Goal: Information Seeking & Learning: Learn about a topic

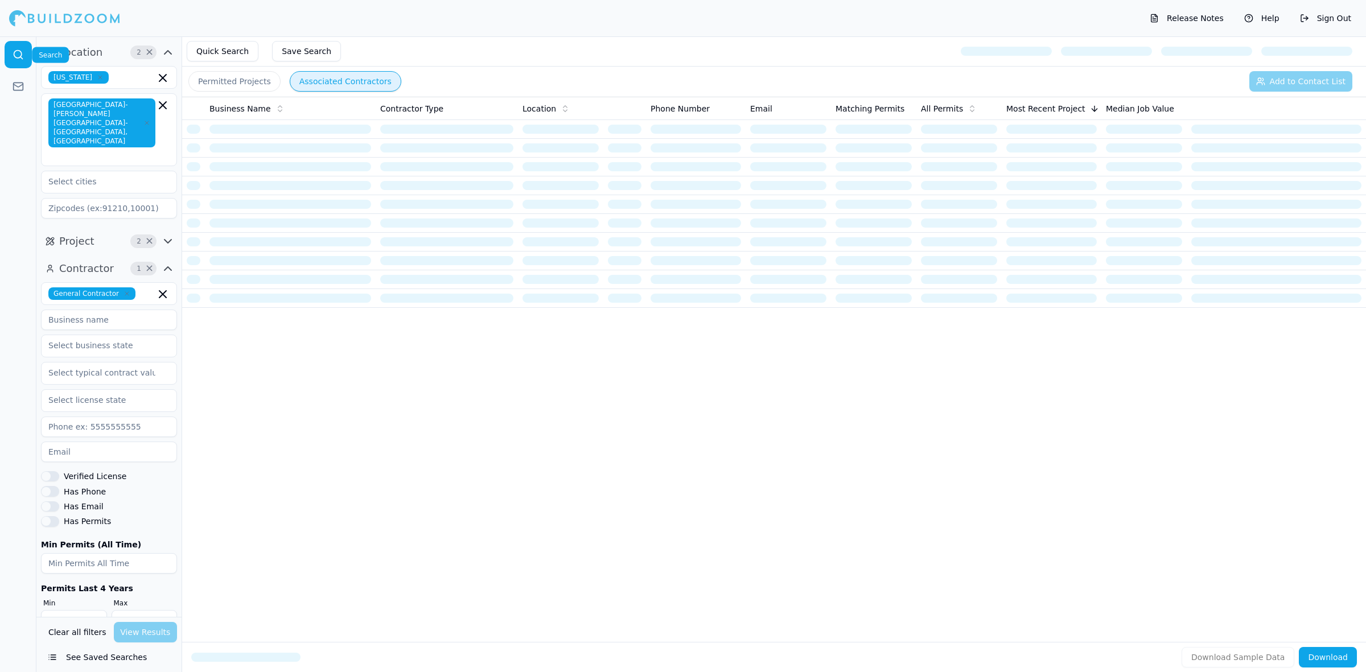
click at [18, 78] on link at bounding box center [18, 86] width 27 height 27
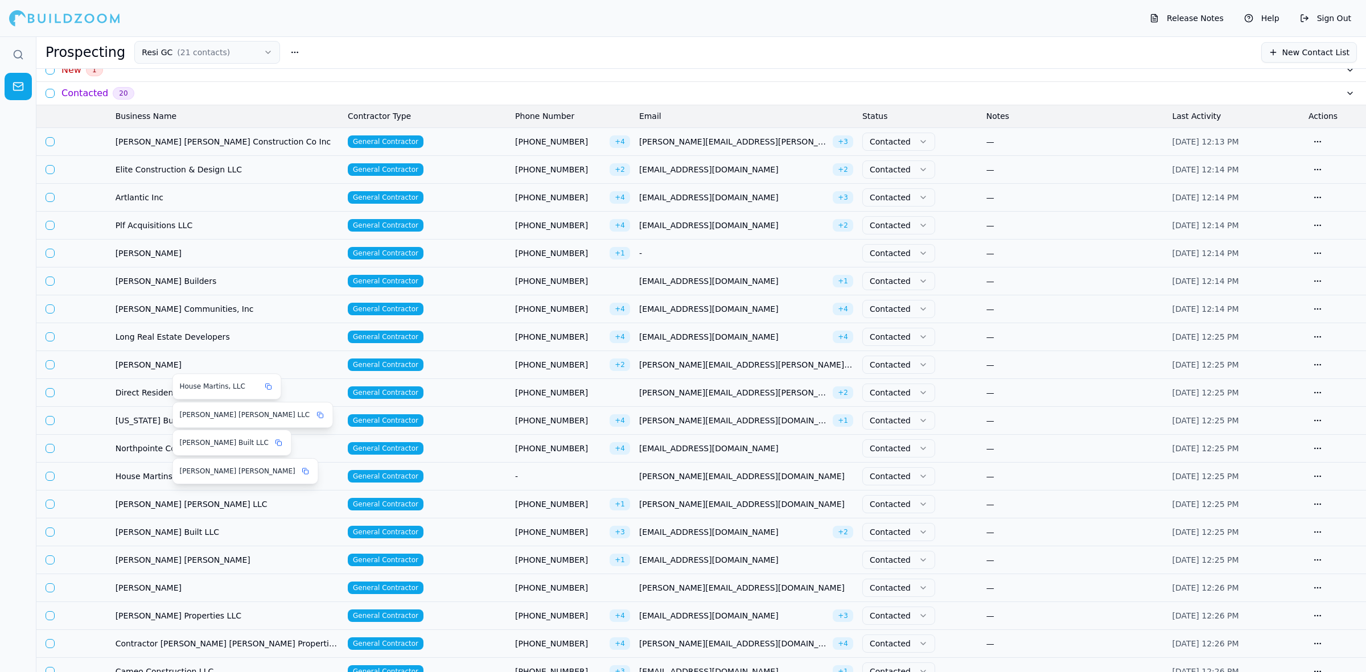
scroll to position [142, 0]
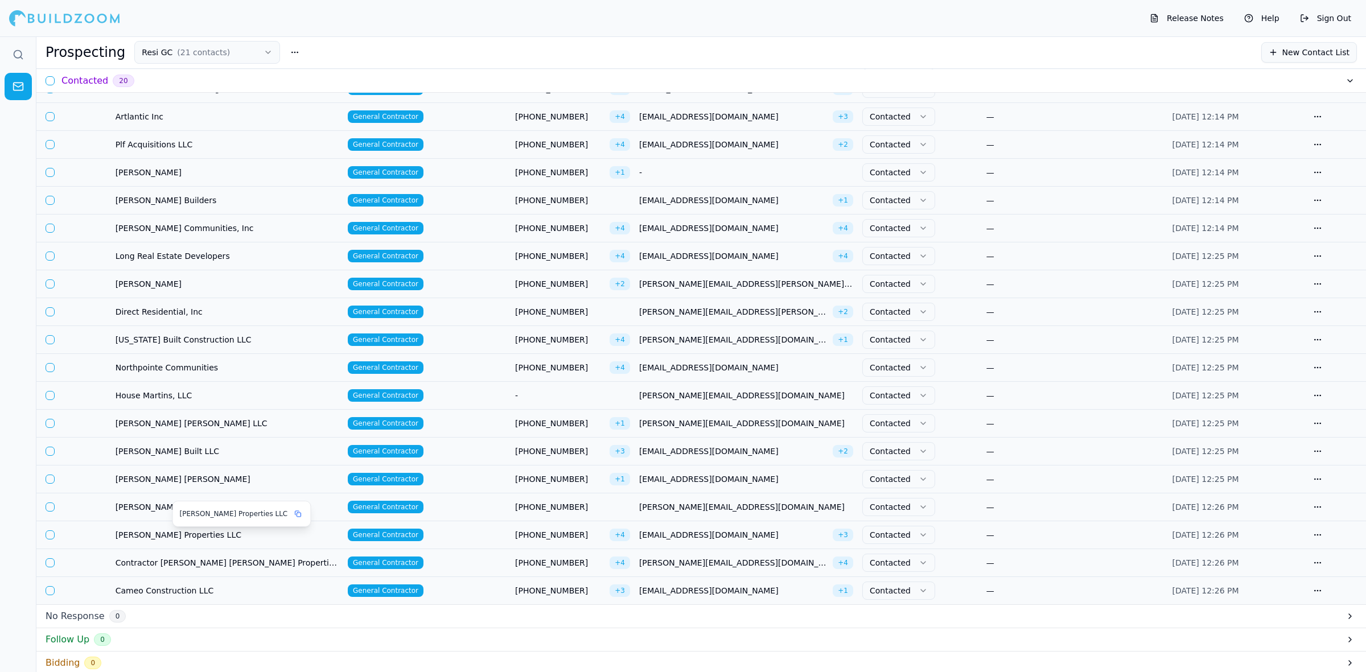
click at [217, 534] on span "[PERSON_NAME] Properties LLC" at bounding box center [227, 534] width 223 height 11
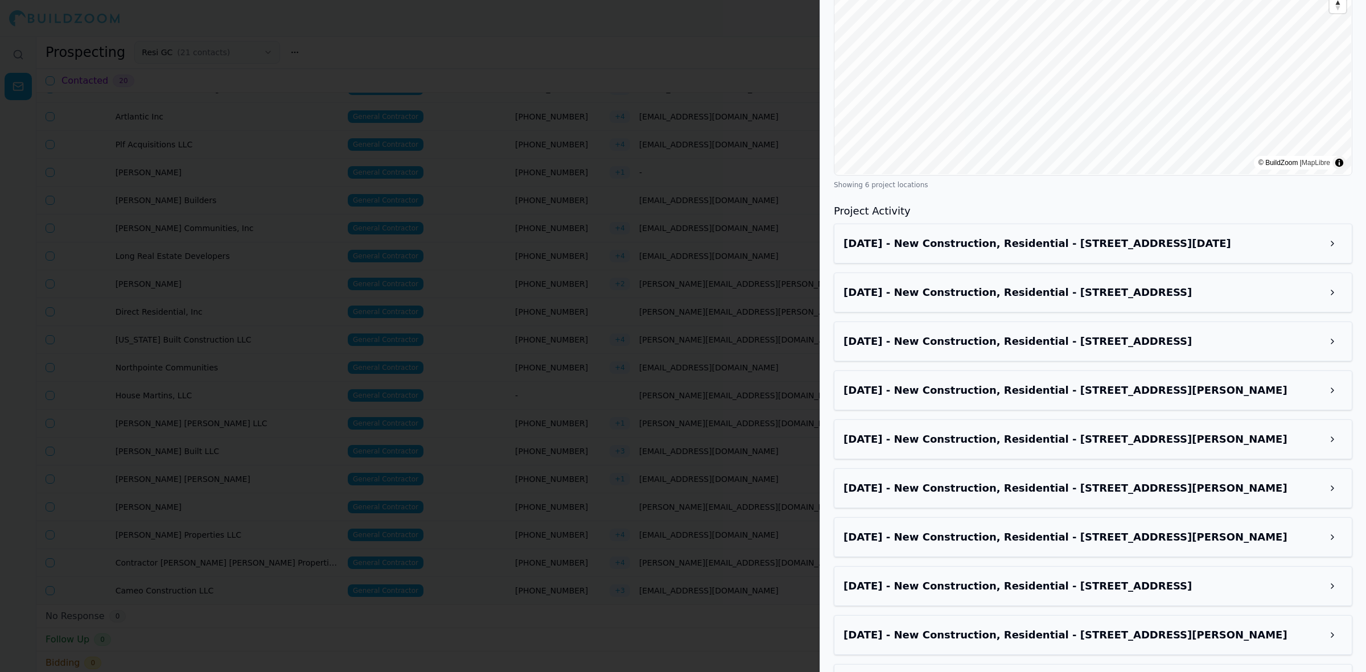
scroll to position [1423, 0]
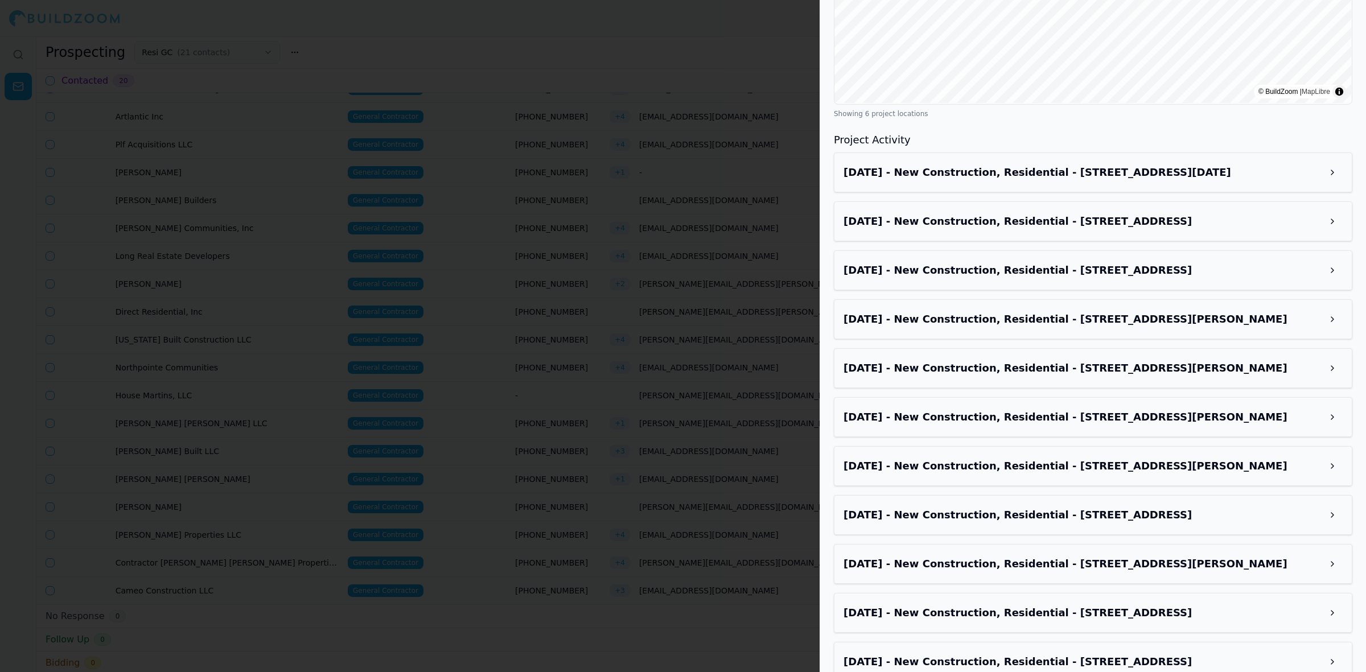
click at [245, 314] on div at bounding box center [683, 336] width 1366 height 672
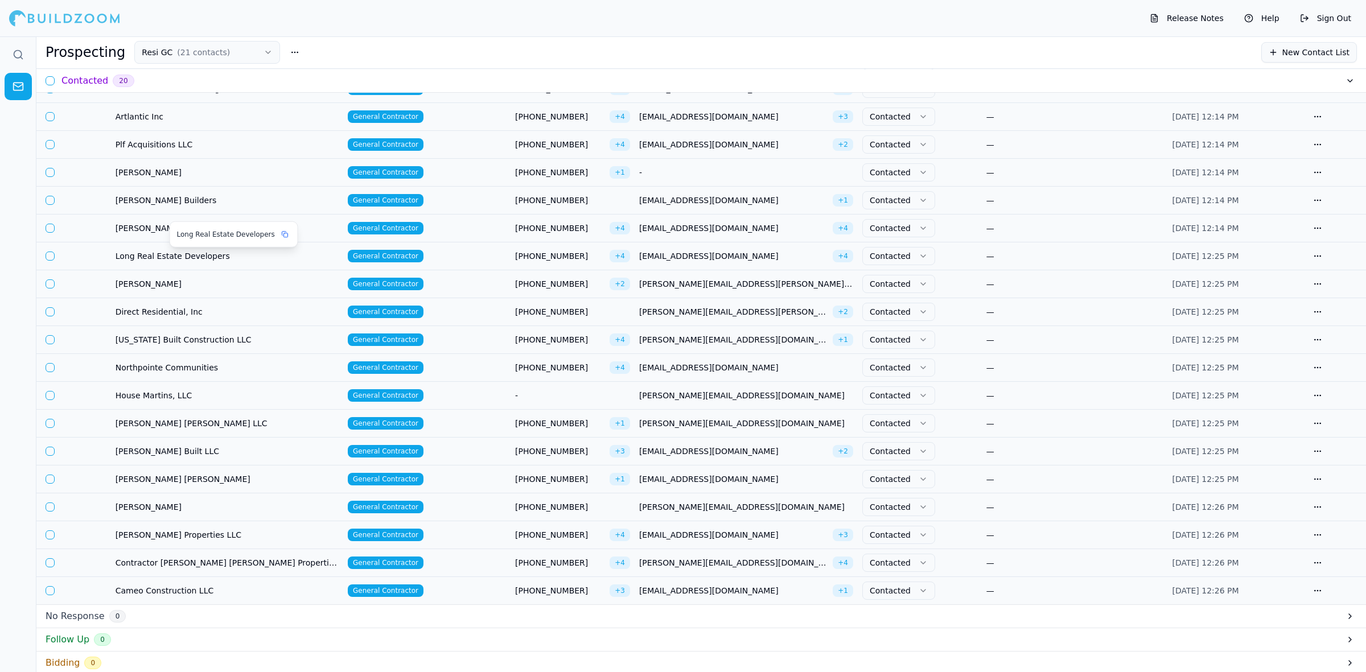
click at [200, 252] on span "Long Real Estate Developers" at bounding box center [227, 255] width 223 height 11
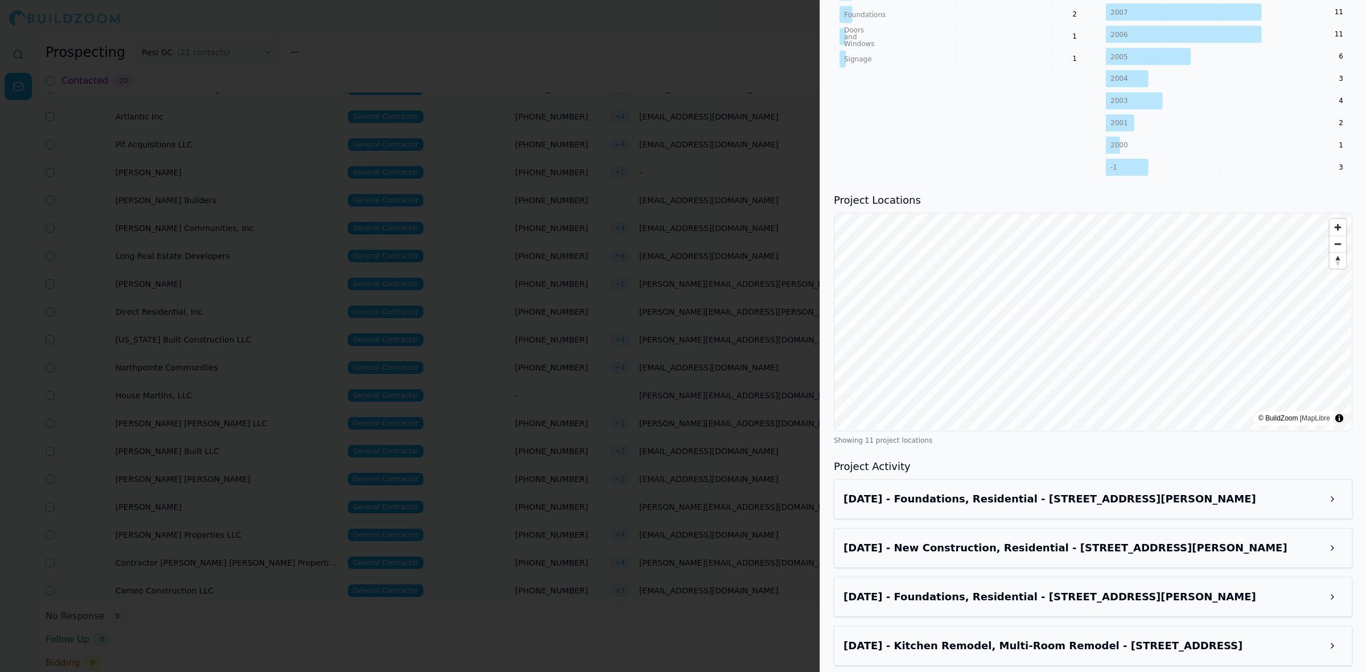
scroll to position [996, 0]
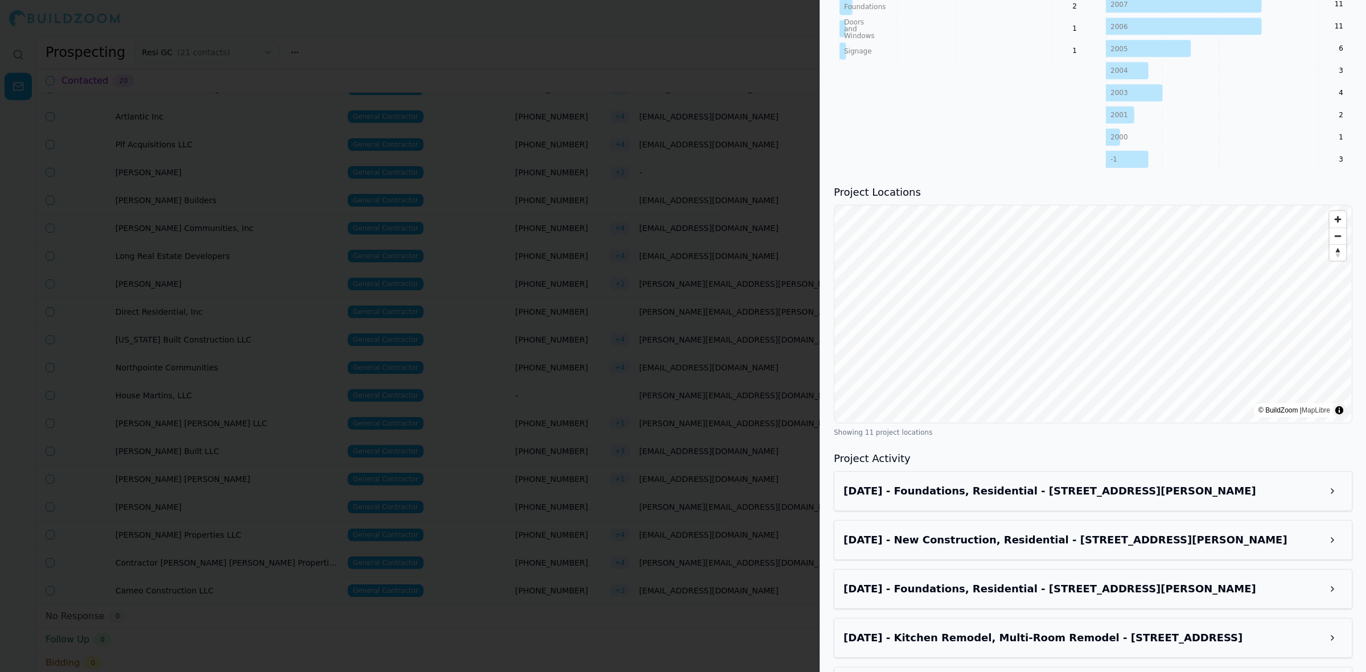
click at [1071, 532] on h3 "Jul 29, 2025 - New Construction, Residential - 2686 Ellen Way, Decatur, GA, 300…" at bounding box center [1082, 540] width 479 height 16
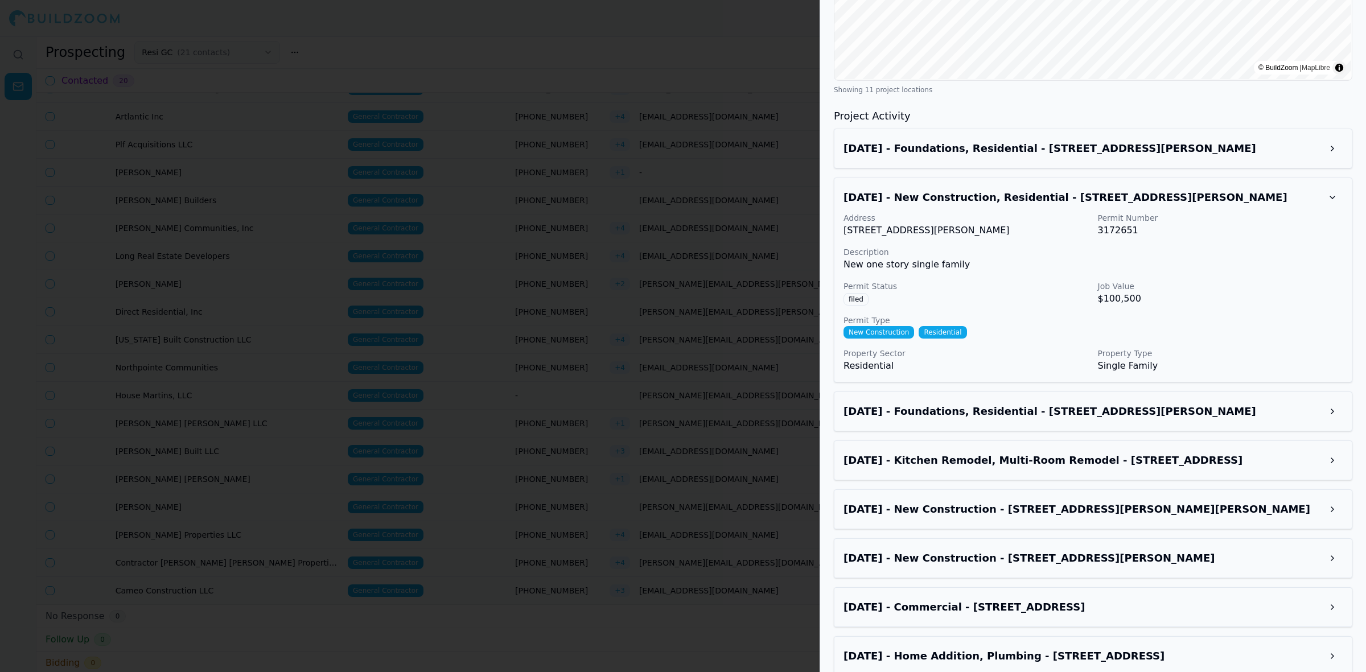
scroll to position [1137, 0]
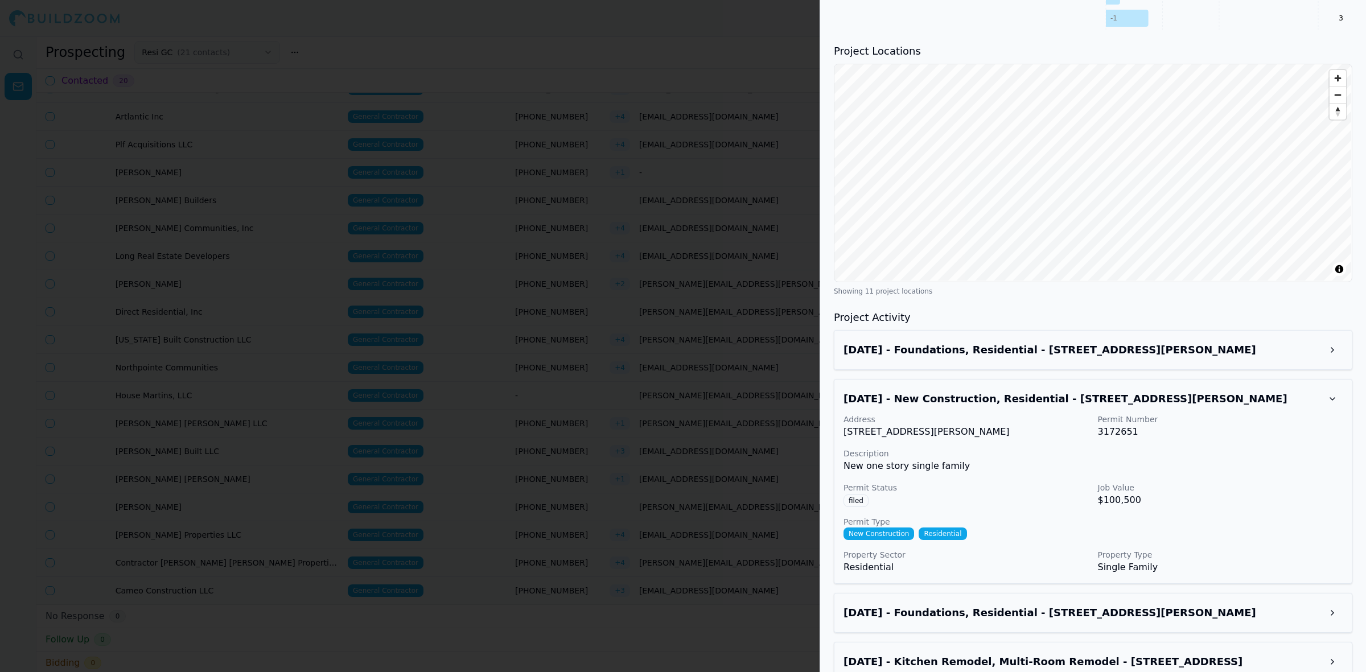
click at [15, 61] on div at bounding box center [683, 336] width 1366 height 672
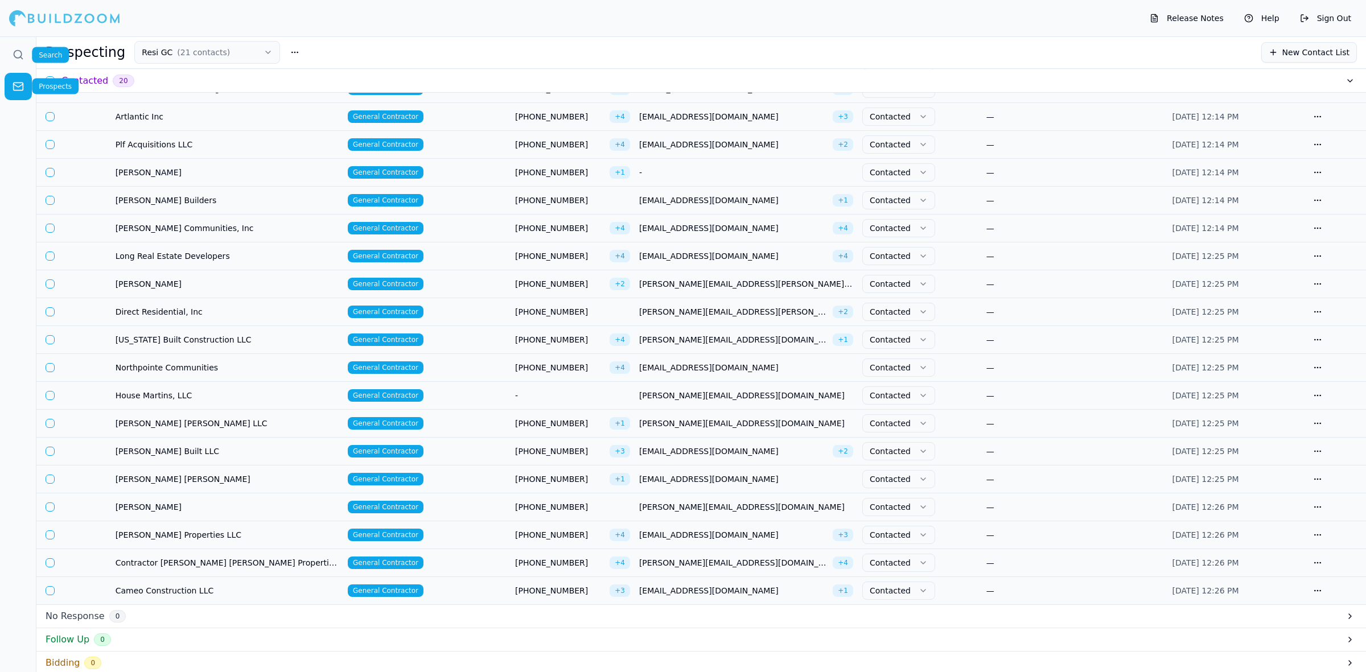
click at [23, 61] on link at bounding box center [18, 54] width 27 height 27
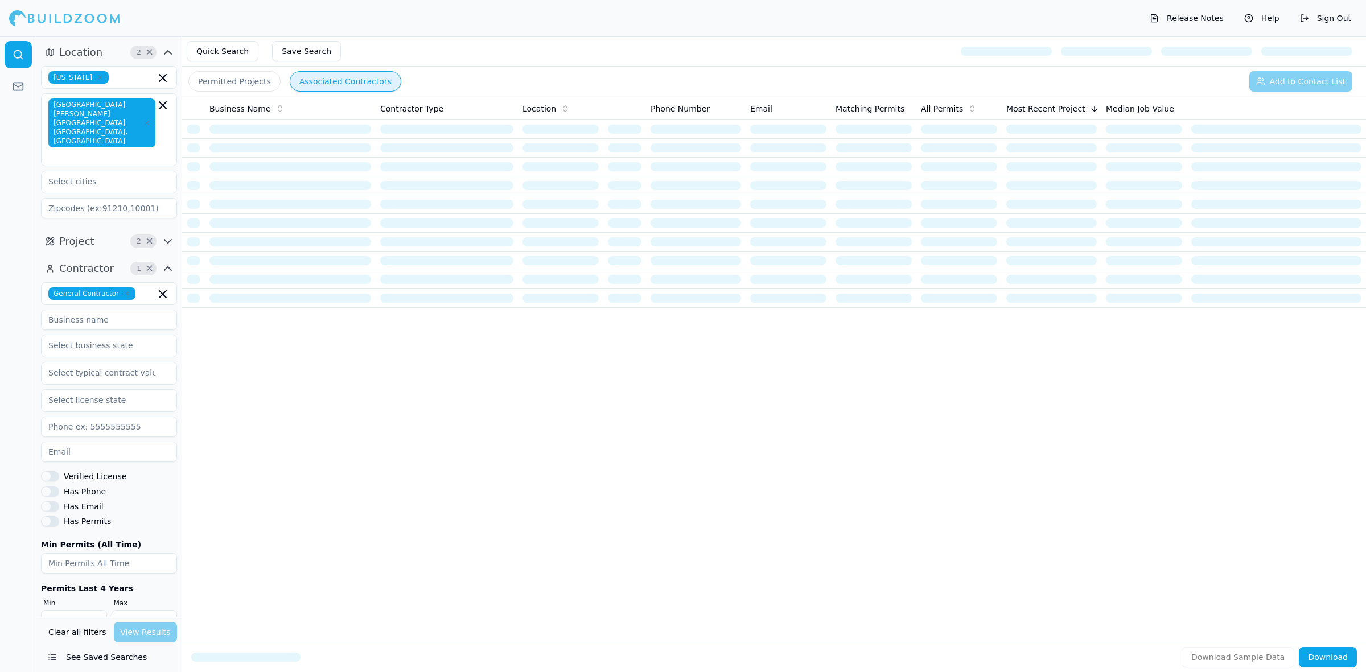
click at [121, 417] on input at bounding box center [109, 427] width 136 height 20
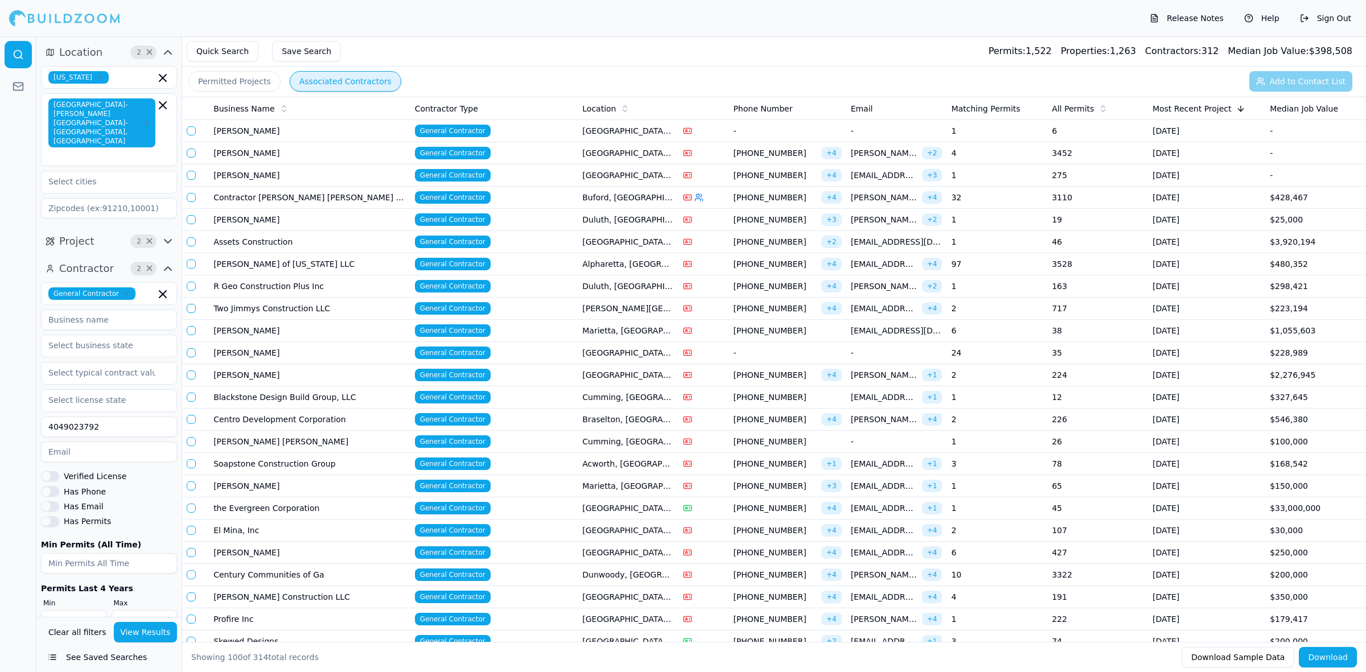
type input "4049023792"
click at [168, 630] on button "View Results" at bounding box center [146, 632] width 64 height 20
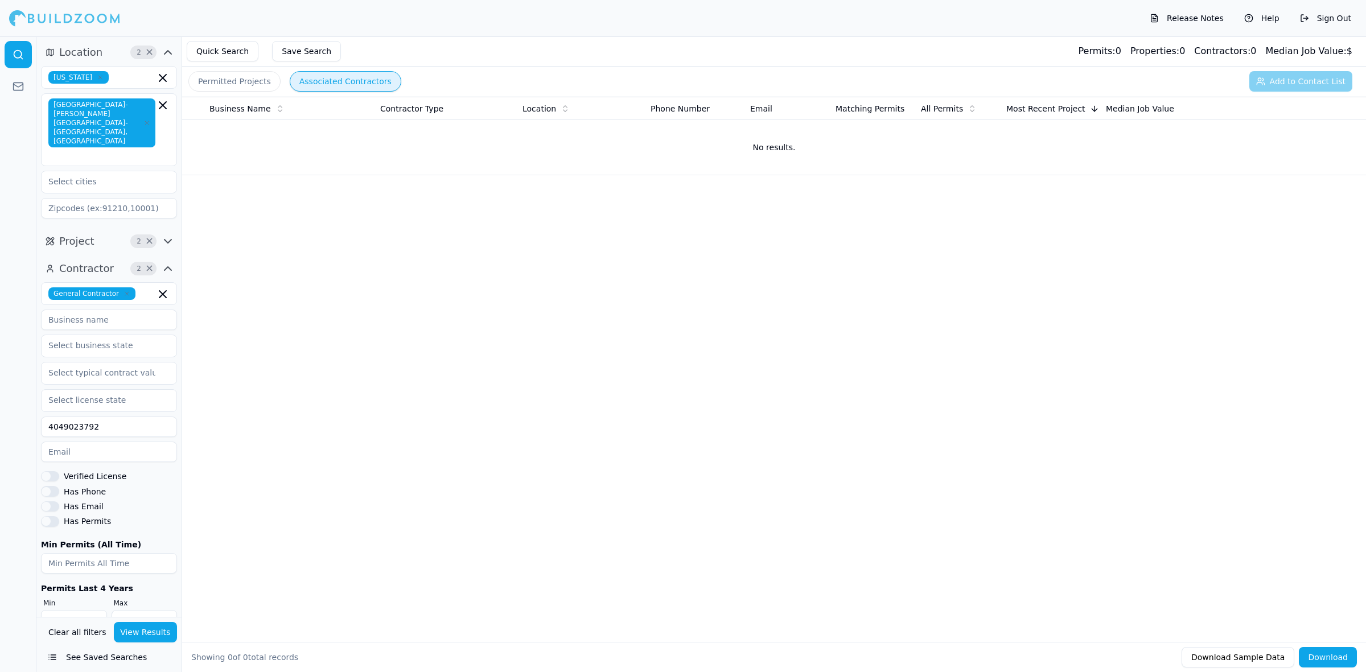
click at [261, 86] on button "Permitted Projects" at bounding box center [234, 81] width 92 height 20
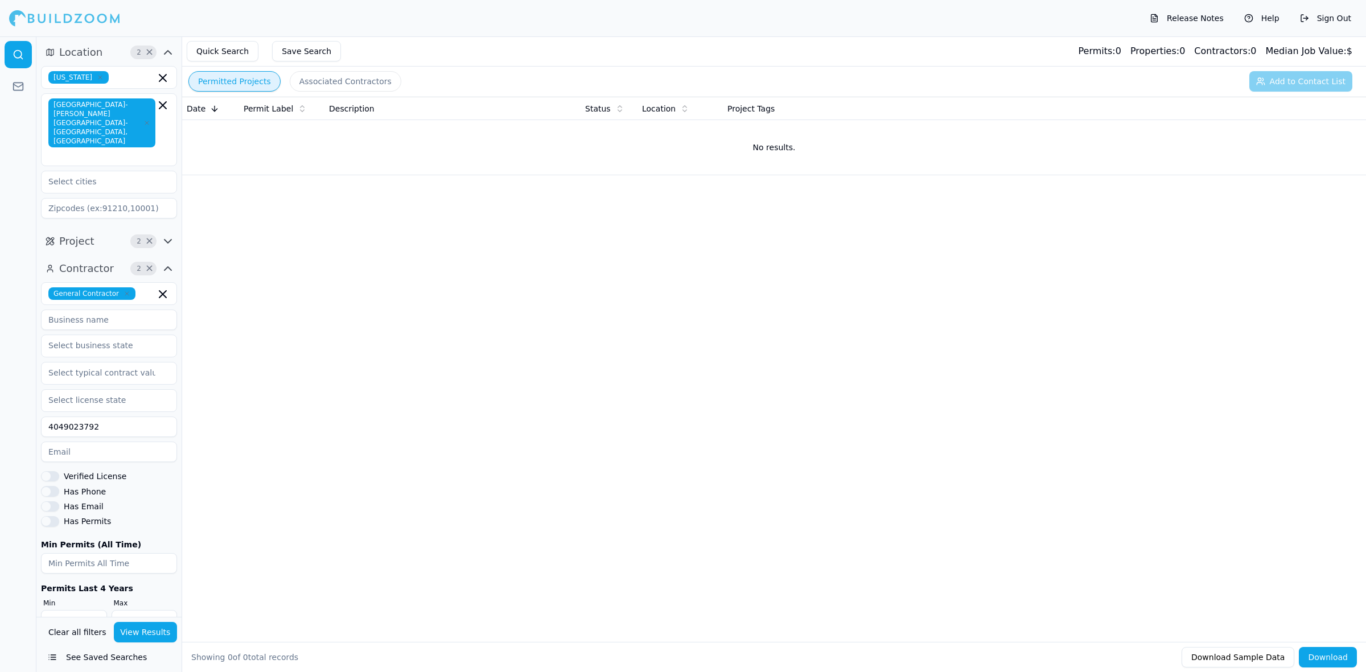
scroll to position [1, 0]
drag, startPoint x: 110, startPoint y: 387, endPoint x: 114, endPoint y: 394, distance: 8.7
click at [111, 388] on div "General Contractor 4049023792 Verified License Has Phone Has Email Has Permits …" at bounding box center [109, 455] width 136 height 348
click at [114, 415] on input "4049023792" at bounding box center [109, 425] width 136 height 20
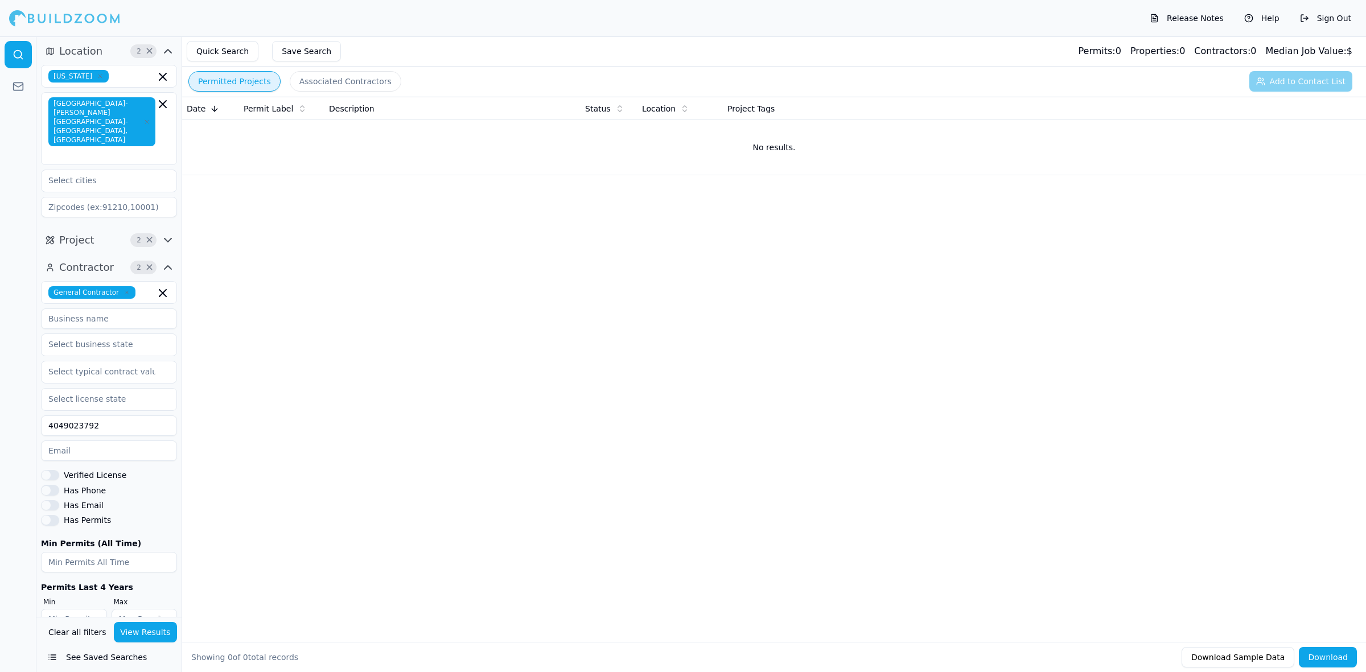
click at [114, 415] on input "4049023792" at bounding box center [109, 425] width 136 height 20
click at [327, 433] on div "Date Permit Label Description Status Location Project Tags No results." at bounding box center [774, 351] width 1184 height 509
click at [126, 633] on button "View Results" at bounding box center [146, 632] width 64 height 20
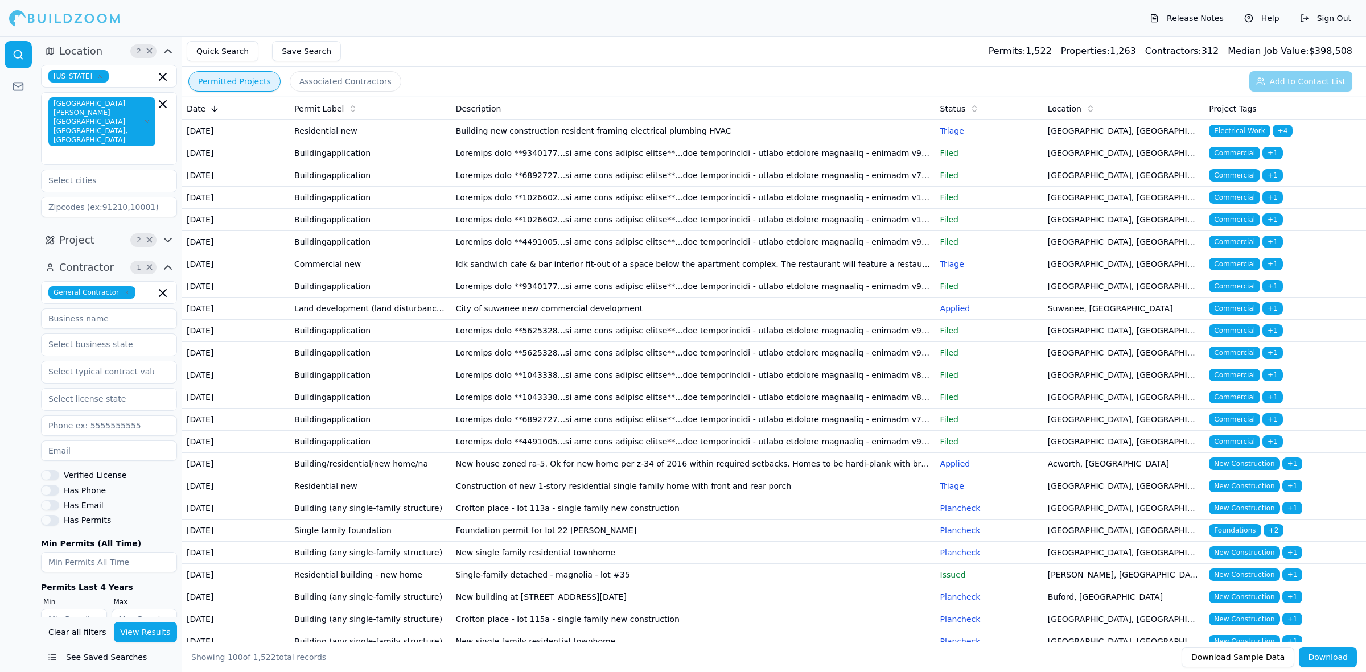
click at [165, 238] on icon "button" at bounding box center [167, 239] width 7 height 3
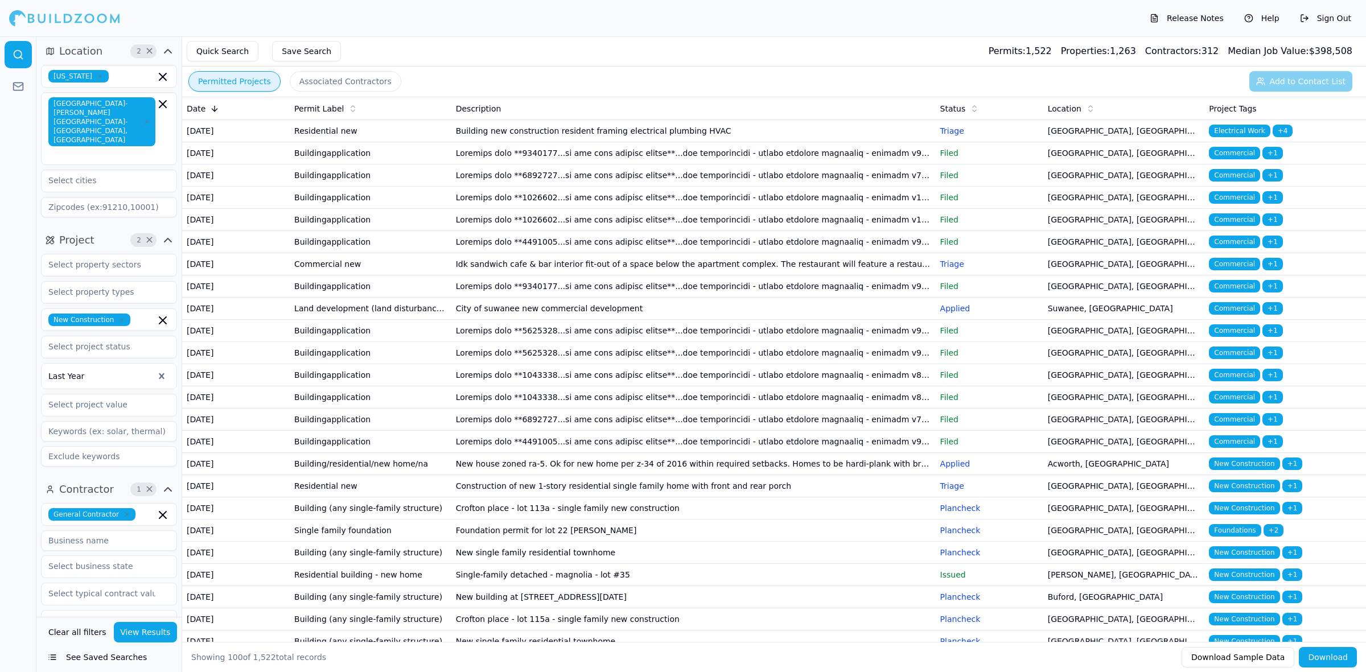
click at [171, 233] on icon "button" at bounding box center [168, 240] width 14 height 14
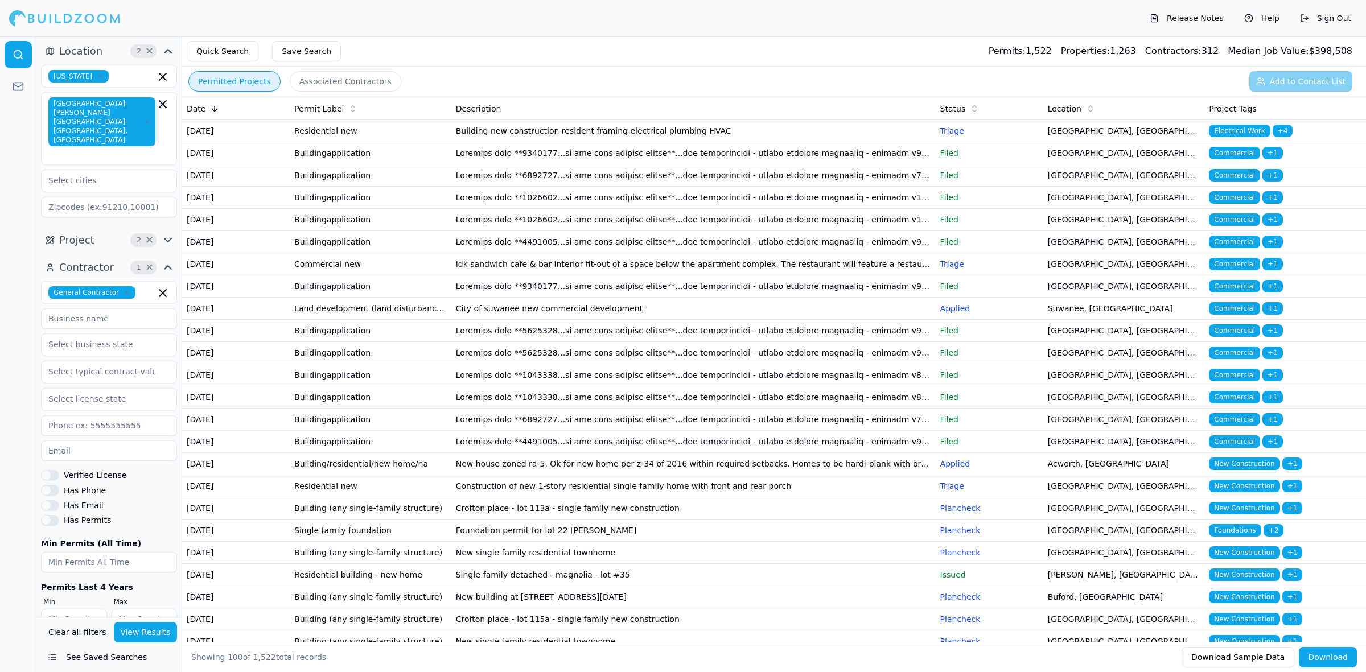
click at [604, 60] on div "Quick Search Save Search Permits: 1,522 Properties: 1,263 Contractors: 312 Medi…" at bounding box center [774, 51] width 1184 height 30
click at [166, 50] on icon "button" at bounding box center [168, 51] width 14 height 14
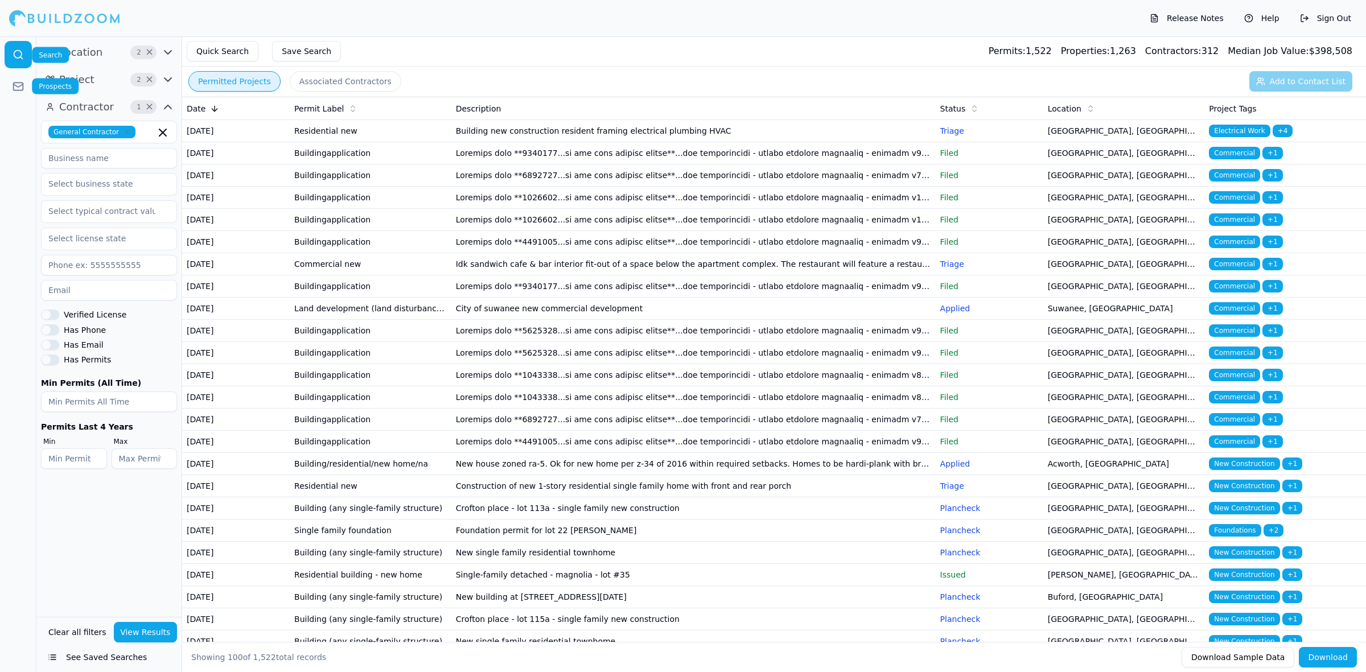
click at [13, 59] on icon at bounding box center [18, 54] width 11 height 11
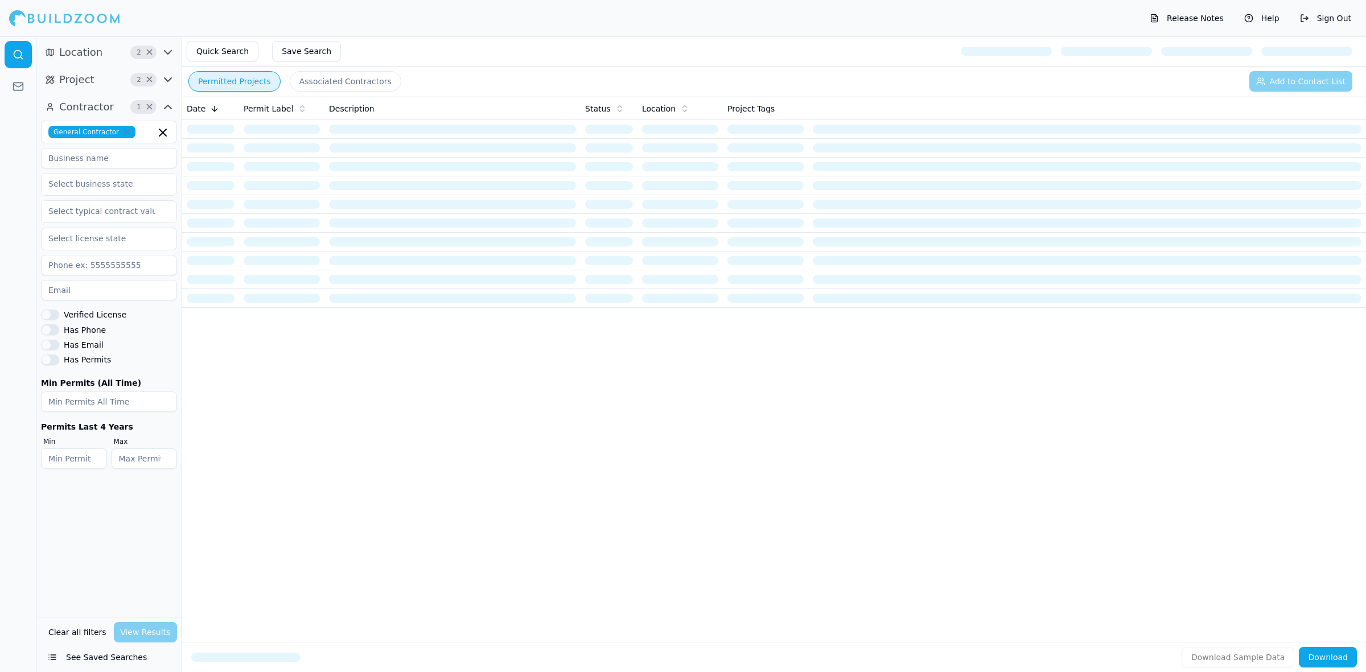
click at [168, 108] on icon "button" at bounding box center [168, 107] width 14 height 14
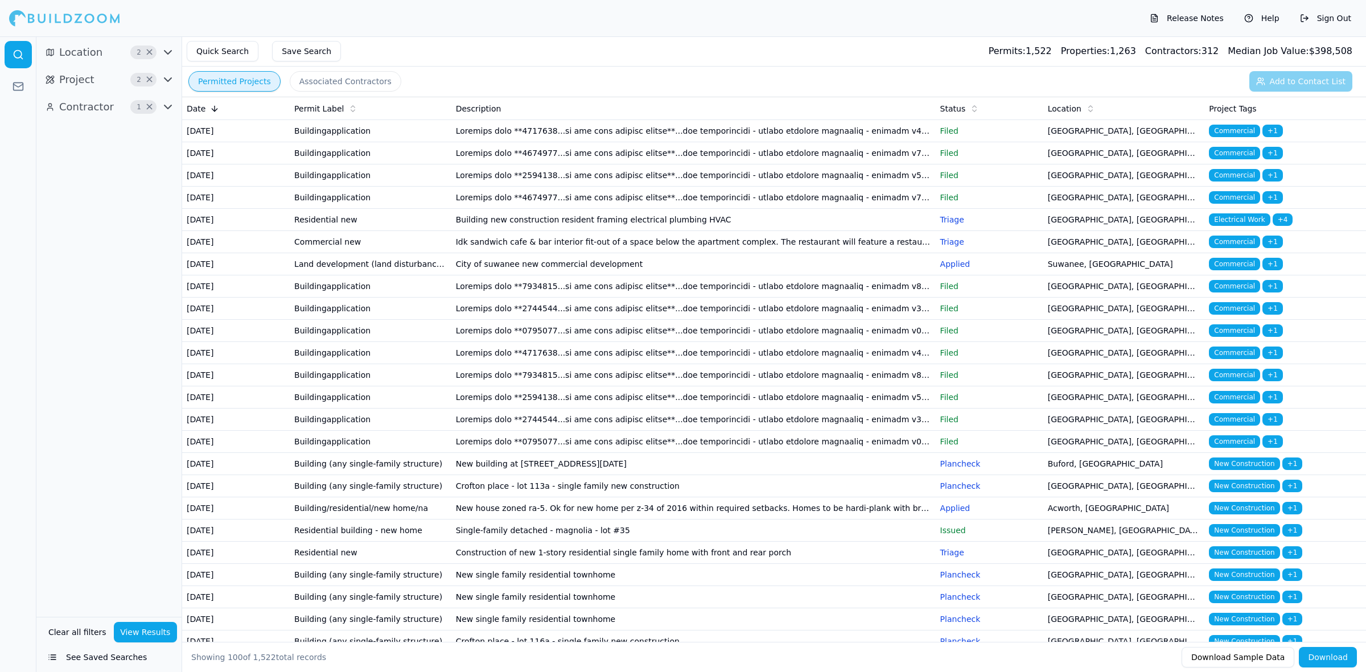
click at [160, 630] on button "View Results" at bounding box center [146, 632] width 64 height 20
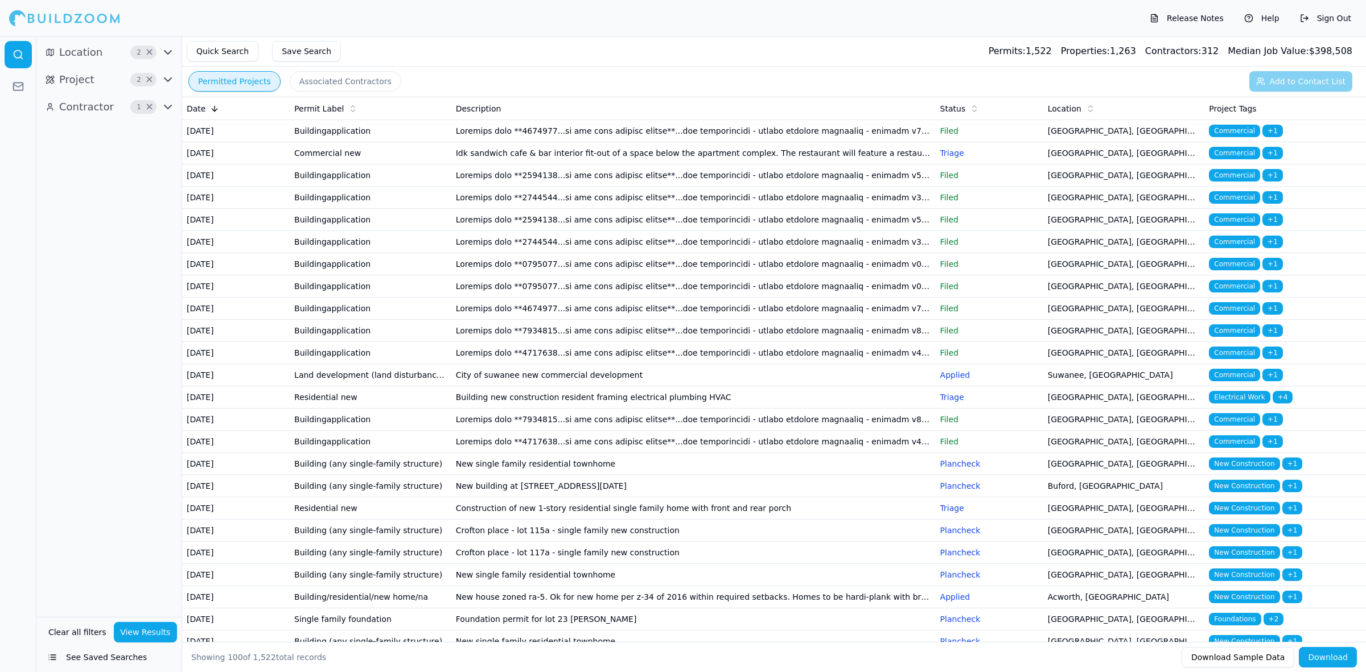
click at [435, 142] on td "Buildingapplication" at bounding box center [371, 131] width 162 height 22
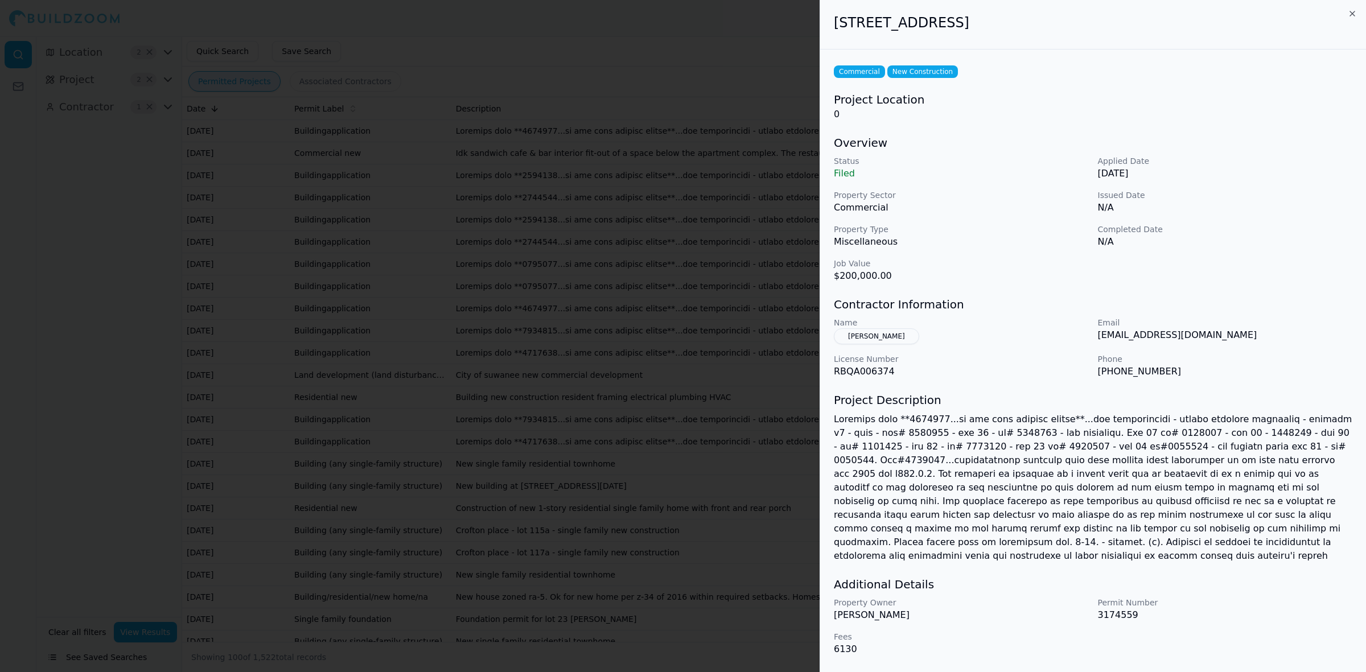
click at [427, 216] on div at bounding box center [683, 336] width 1366 height 672
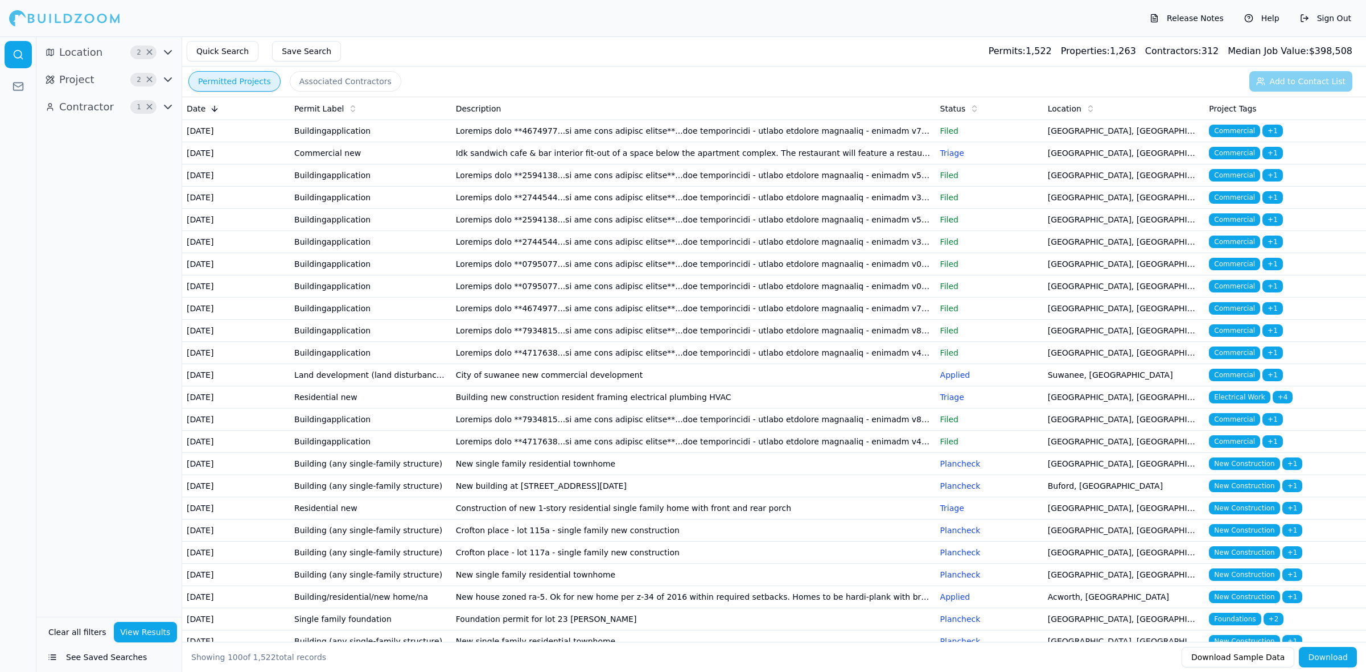
click at [732, 409] on td "Building new construction resident framing electrical plumbing HVAC" at bounding box center [693, 397] width 484 height 22
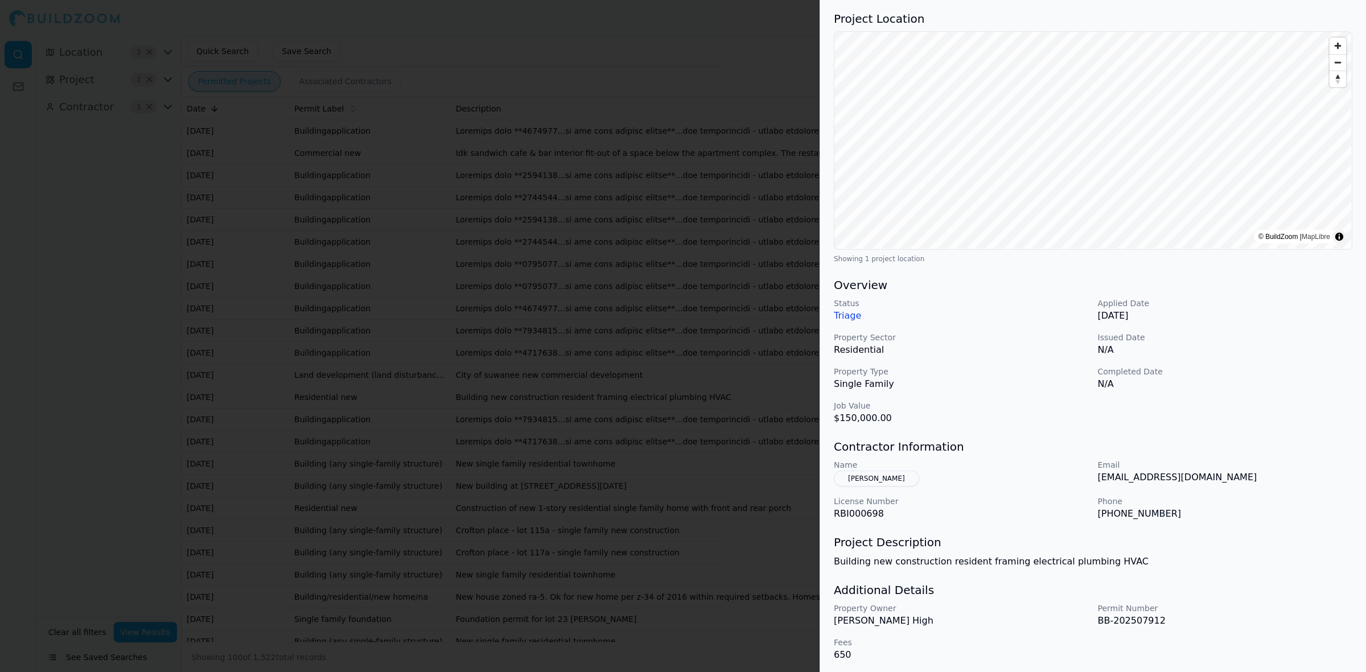
scroll to position [84, 0]
click at [851, 619] on p "Howell High" at bounding box center [961, 618] width 255 height 14
drag, startPoint x: 851, startPoint y: 619, endPoint x: 884, endPoint y: 616, distance: 33.2
click at [884, 616] on p "Howell High" at bounding box center [961, 618] width 255 height 14
drag, startPoint x: 884, startPoint y: 616, endPoint x: 900, endPoint y: 385, distance: 231.0
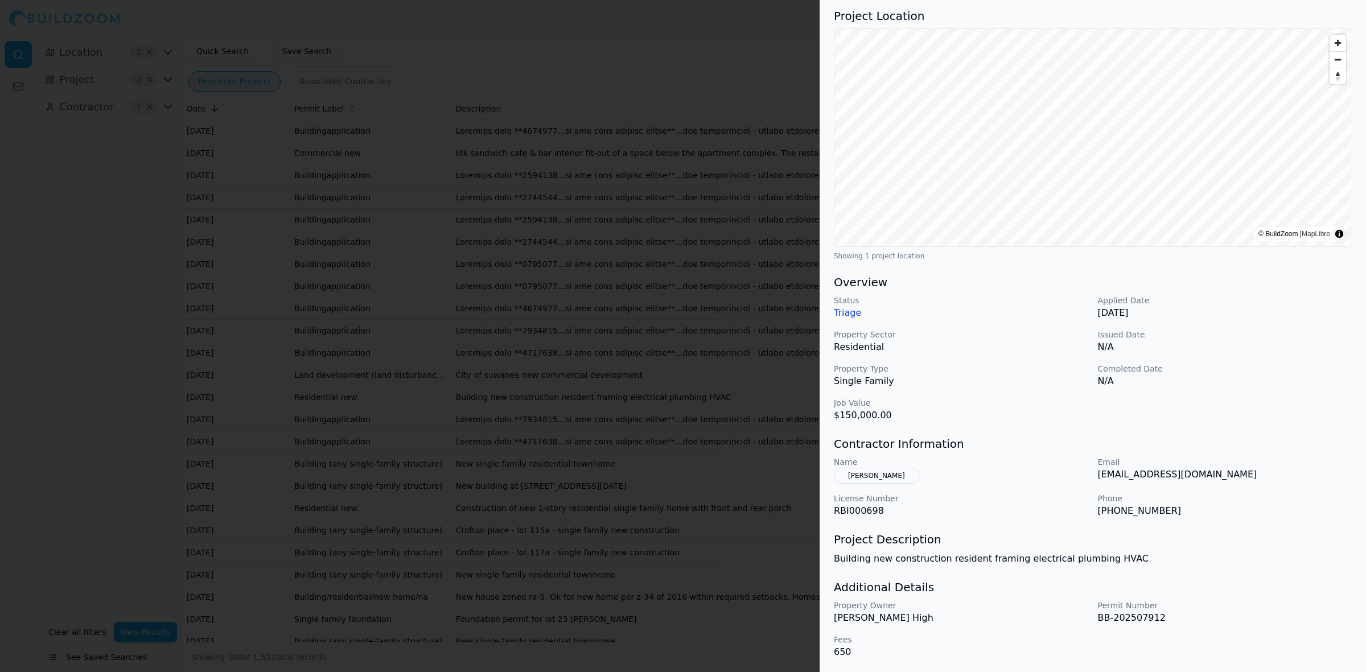
click at [900, 385] on p "Single Family" at bounding box center [961, 381] width 255 height 14
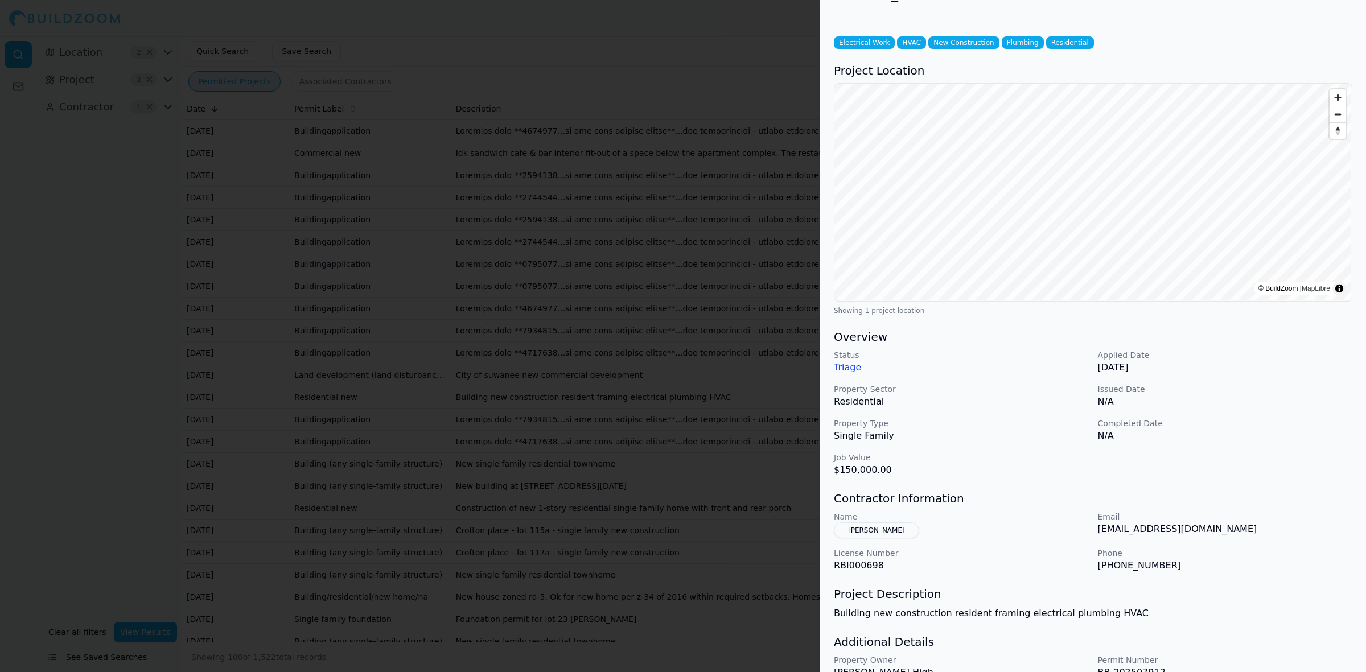
scroll to position [0, 0]
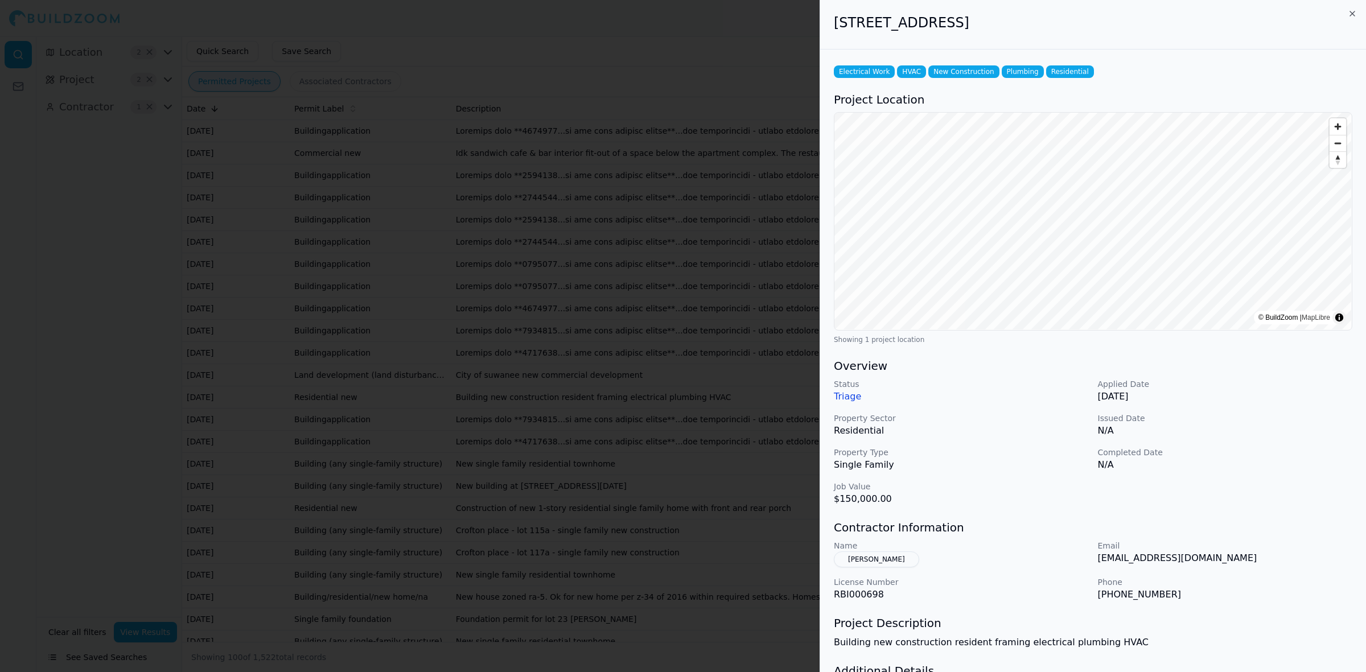
click at [656, 299] on div at bounding box center [683, 336] width 1366 height 672
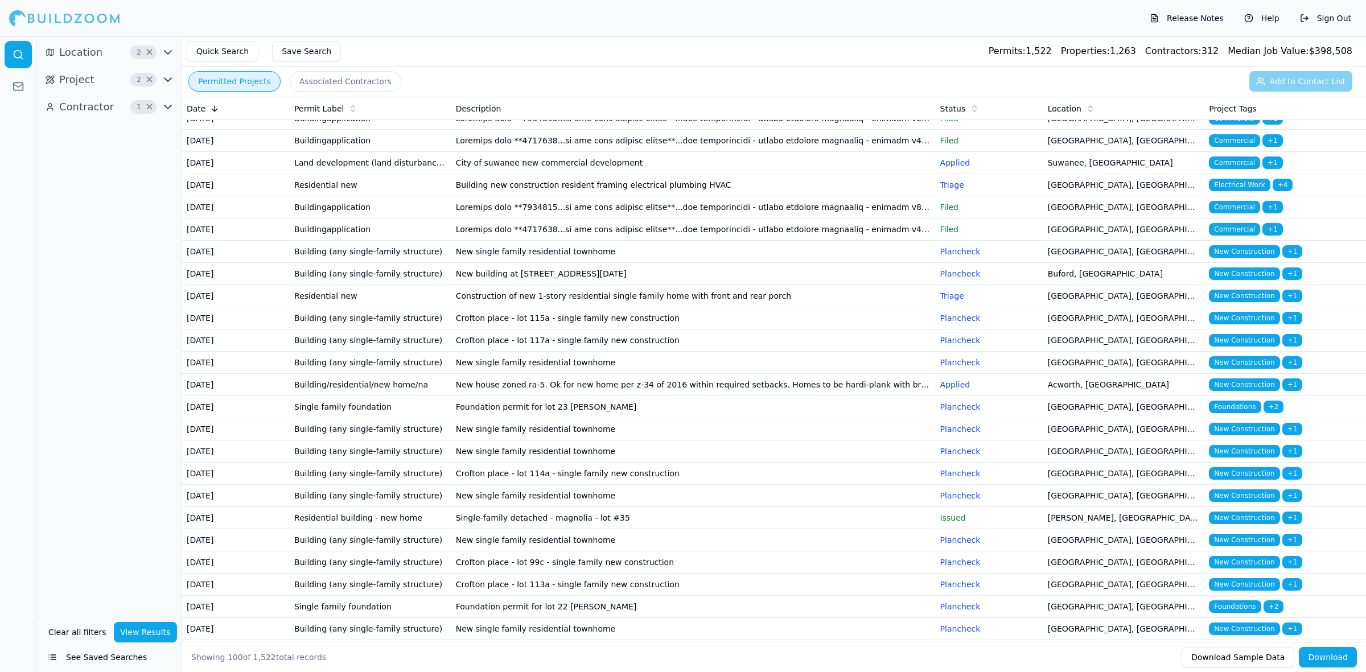
scroll to position [213, 0]
click at [670, 262] on td "New single family residential townhome" at bounding box center [693, 251] width 484 height 22
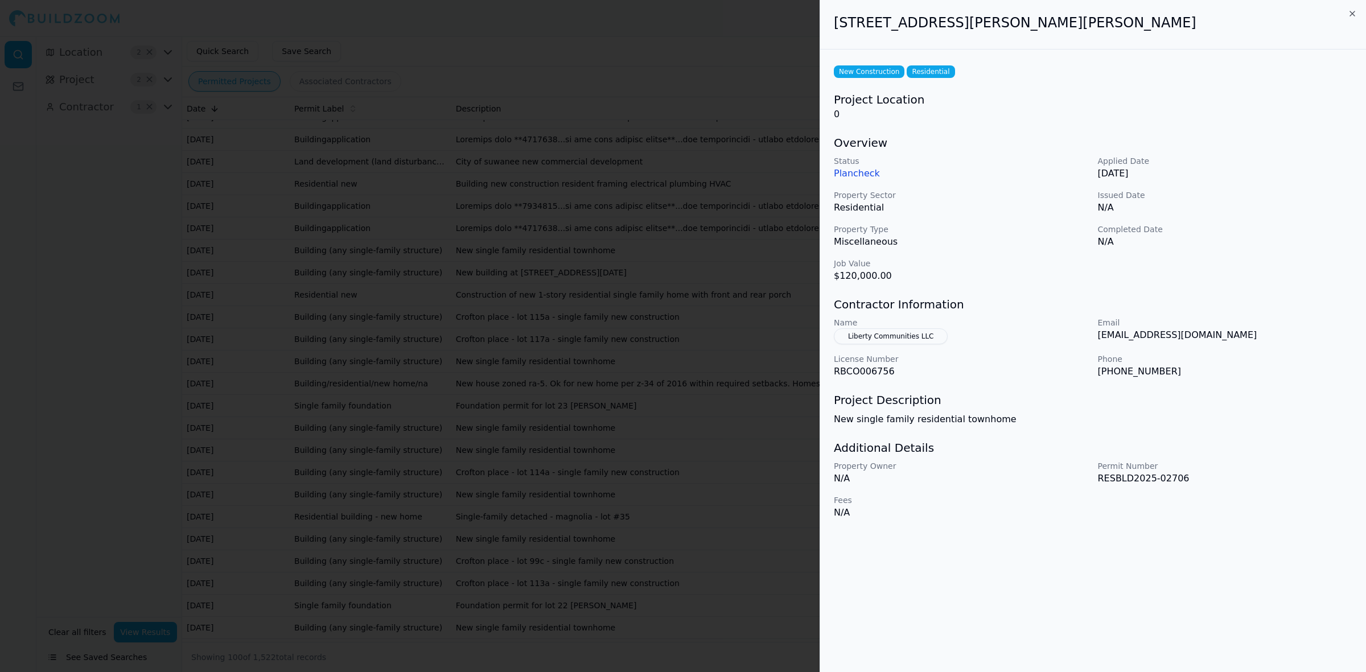
click at [893, 333] on button "Liberty Communities LLC" at bounding box center [891, 336] width 114 height 16
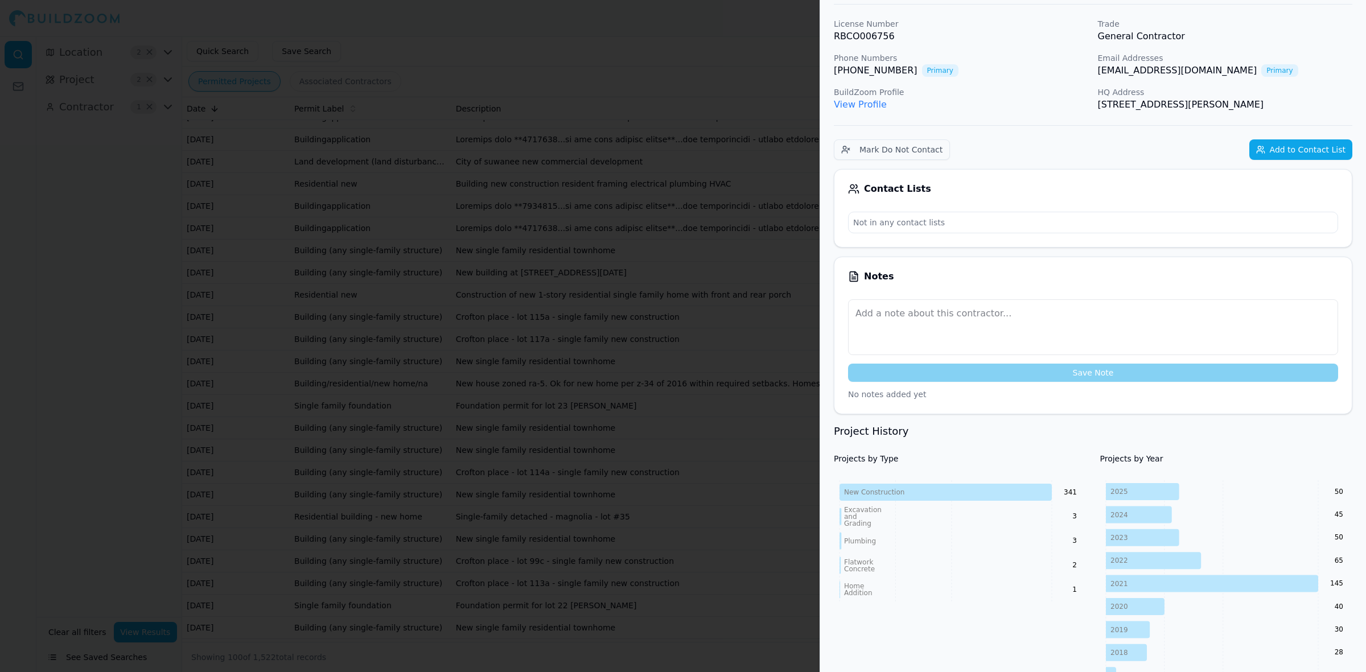
scroll to position [0, 0]
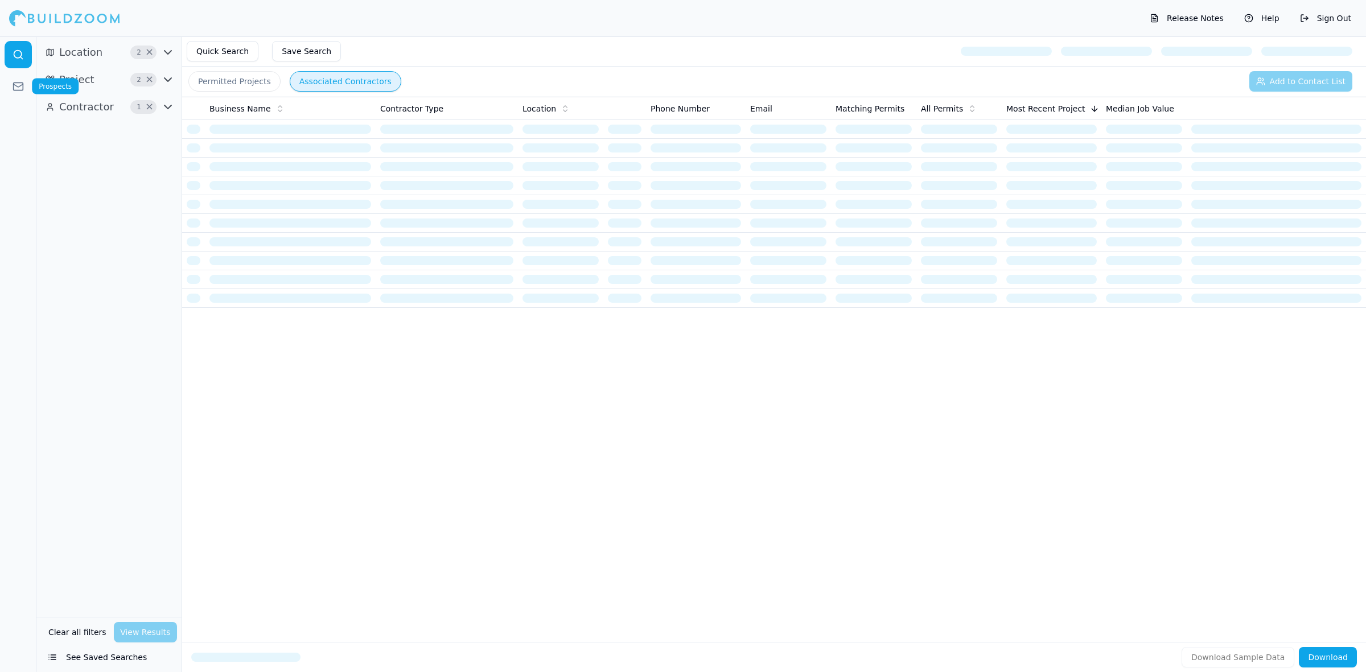
click at [16, 87] on icon at bounding box center [18, 86] width 11 height 11
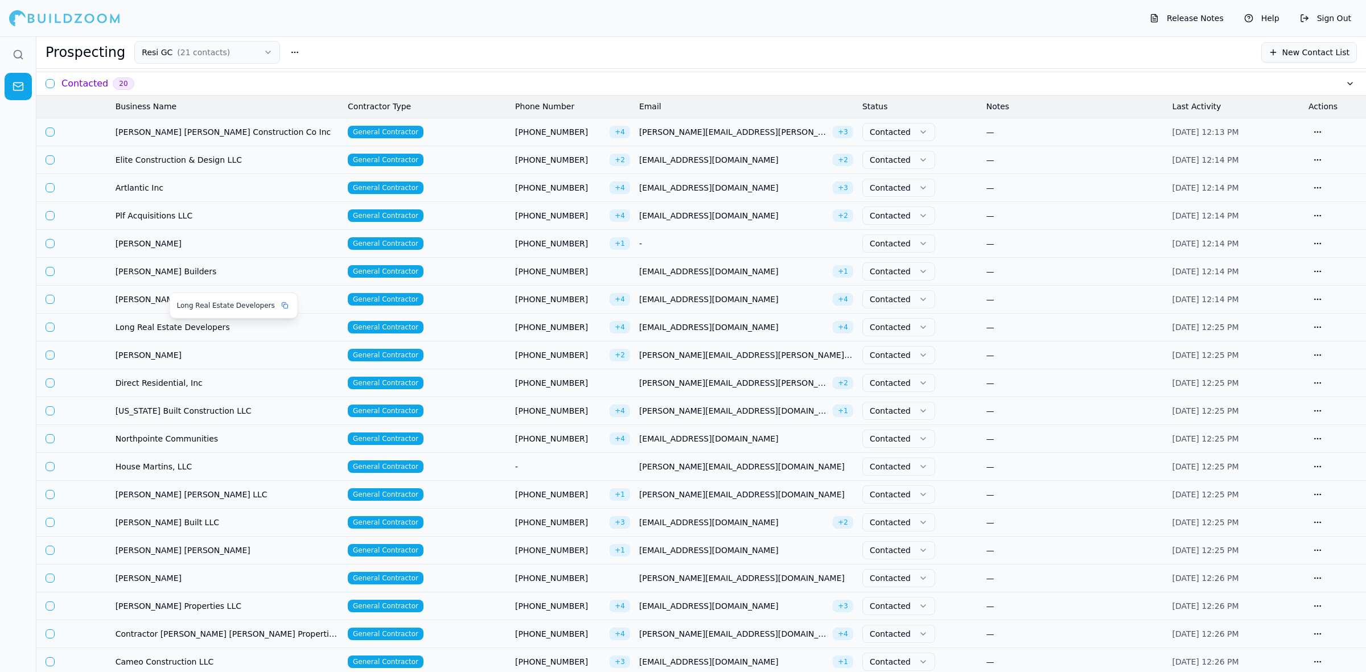
scroll to position [142, 0]
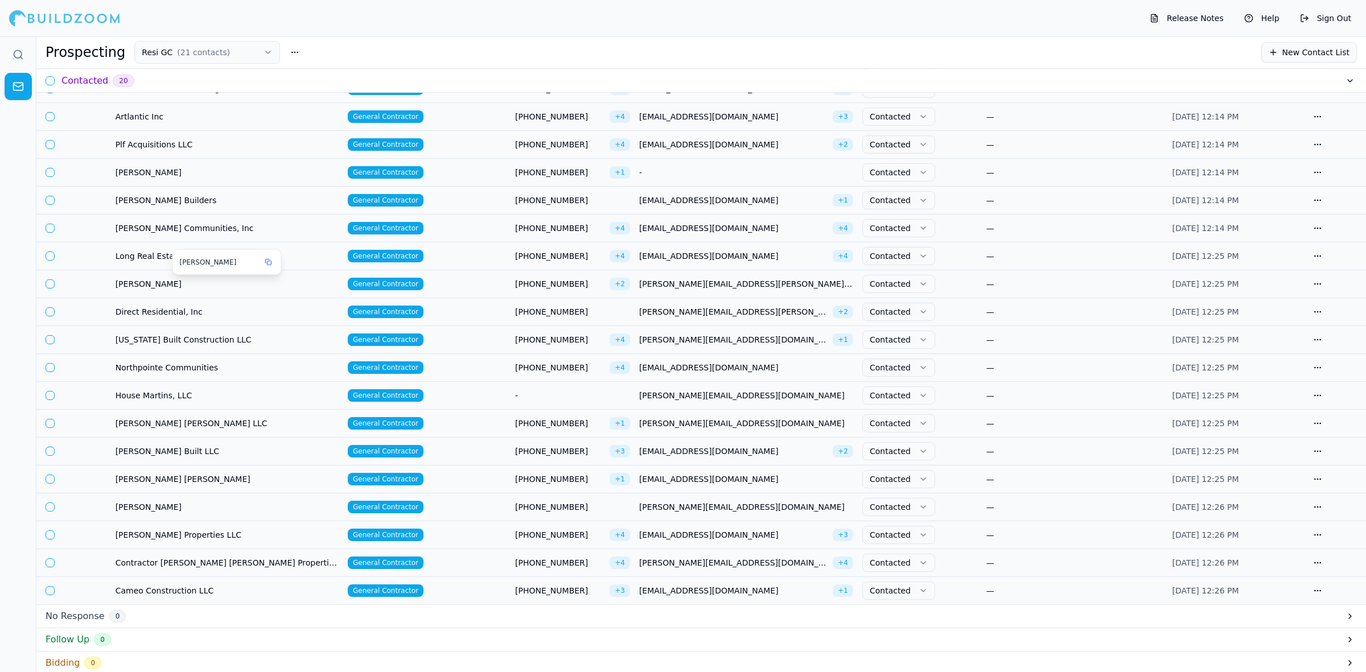
click at [150, 289] on span "[PERSON_NAME]" at bounding box center [227, 283] width 223 height 11
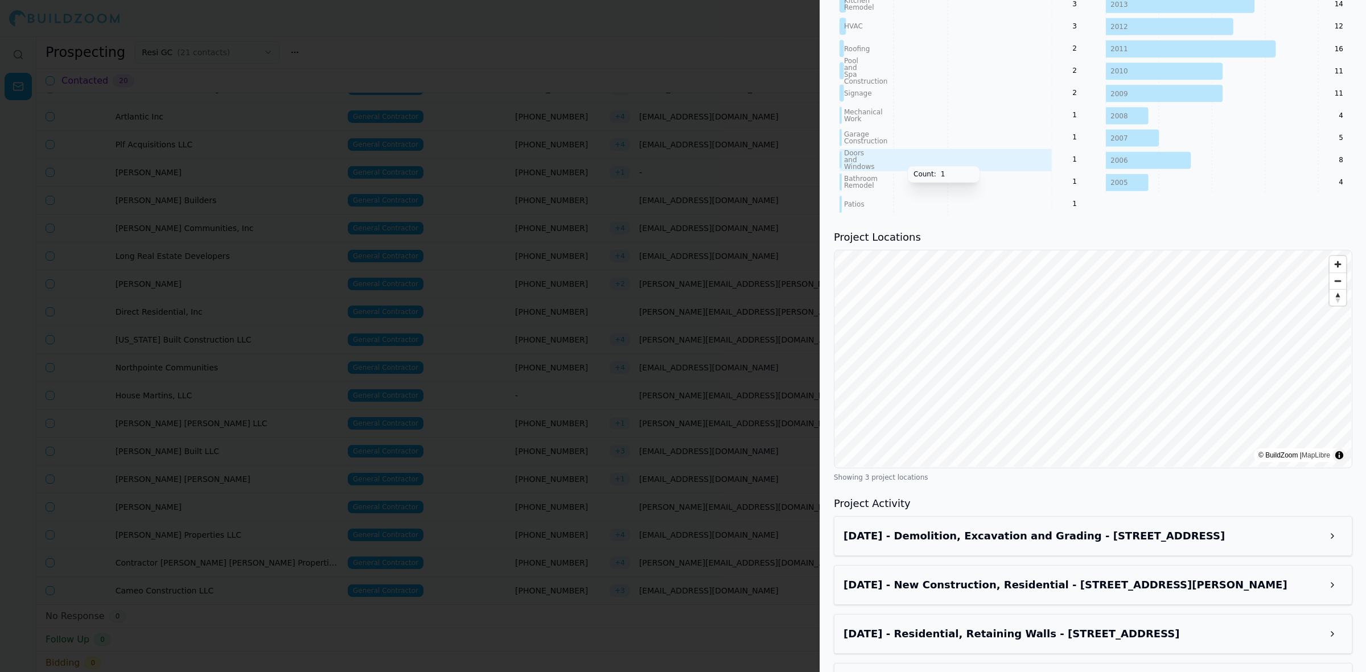
scroll to position [901, 0]
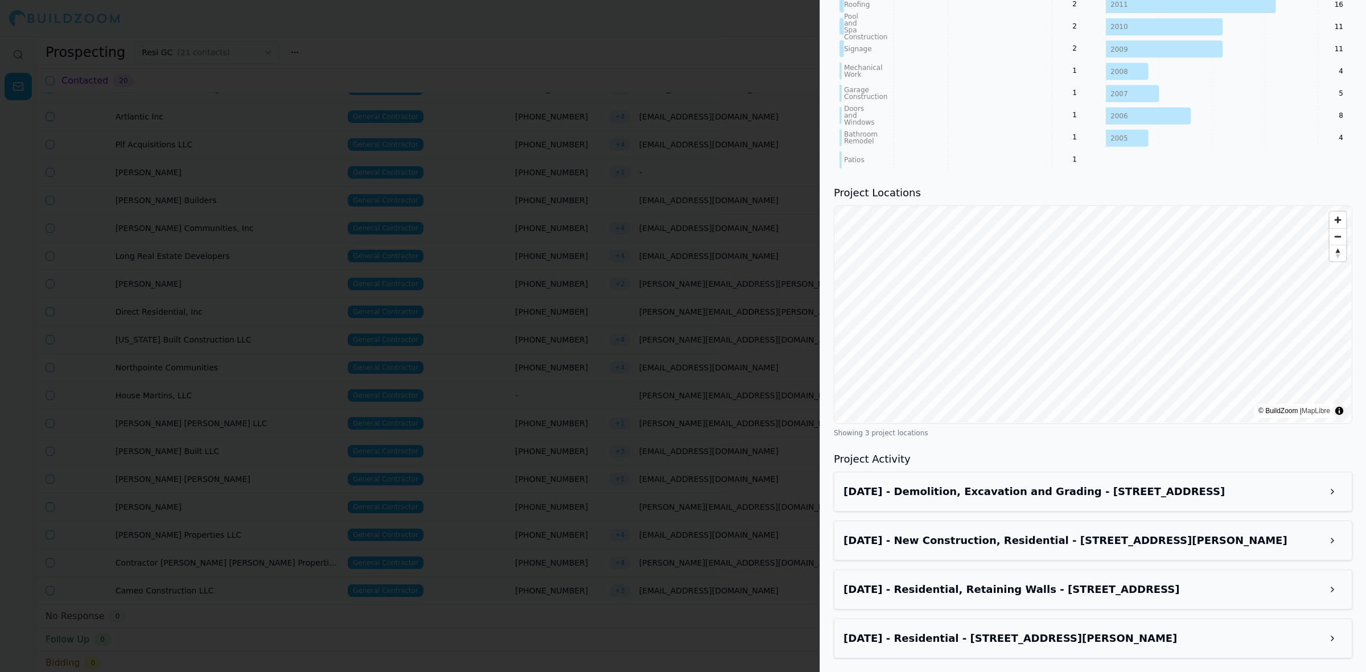
click at [1024, 584] on h3 "[DATE] - Residential, Retaining Walls - [STREET_ADDRESS]" at bounding box center [1082, 590] width 479 height 16
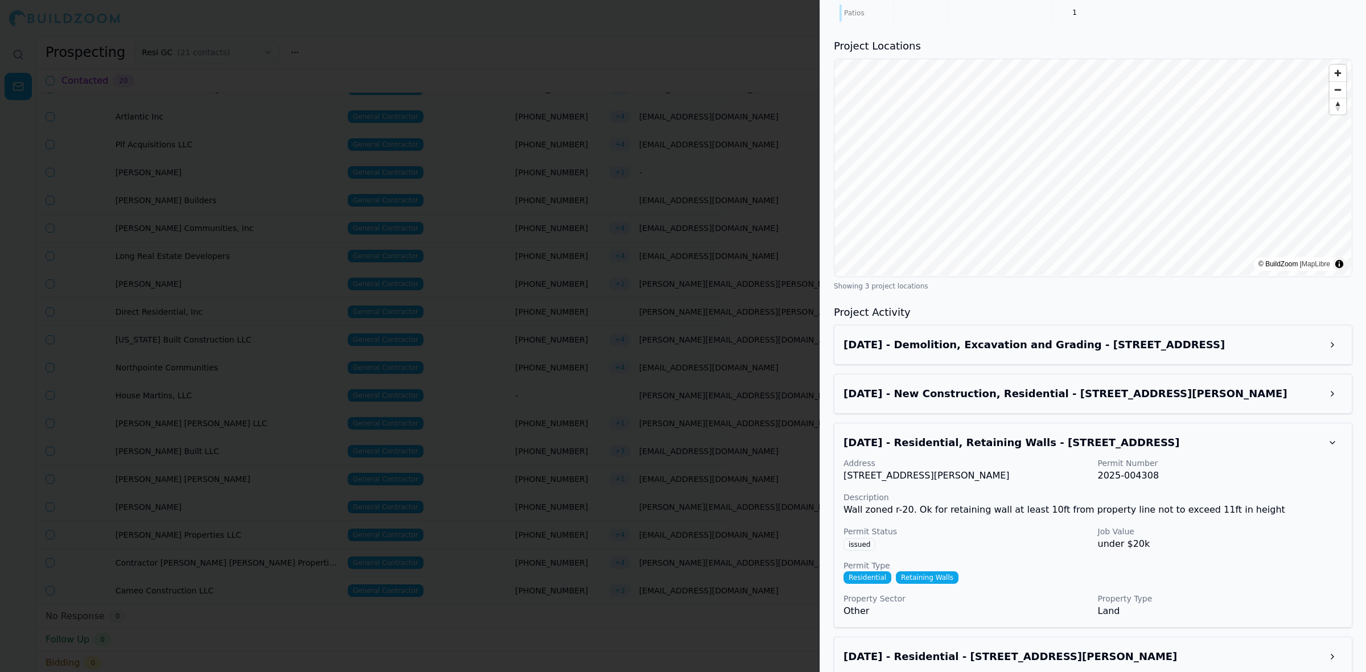
scroll to position [1067, 0]
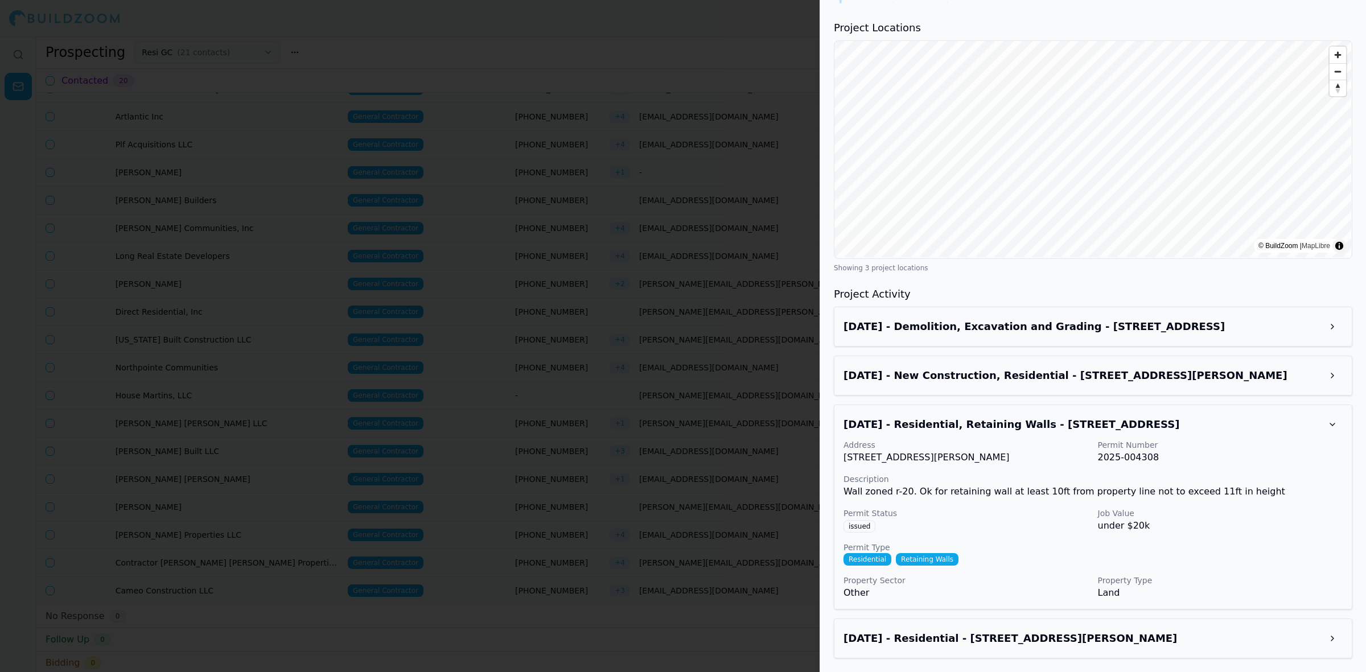
click at [1130, 658] on div "[DATE] - Residential - [STREET_ADDRESS][PERSON_NAME]" at bounding box center [1093, 639] width 518 height 40
click at [1136, 636] on h3 "[DATE] - Residential - [STREET_ADDRESS][PERSON_NAME]" at bounding box center [1082, 638] width 479 height 16
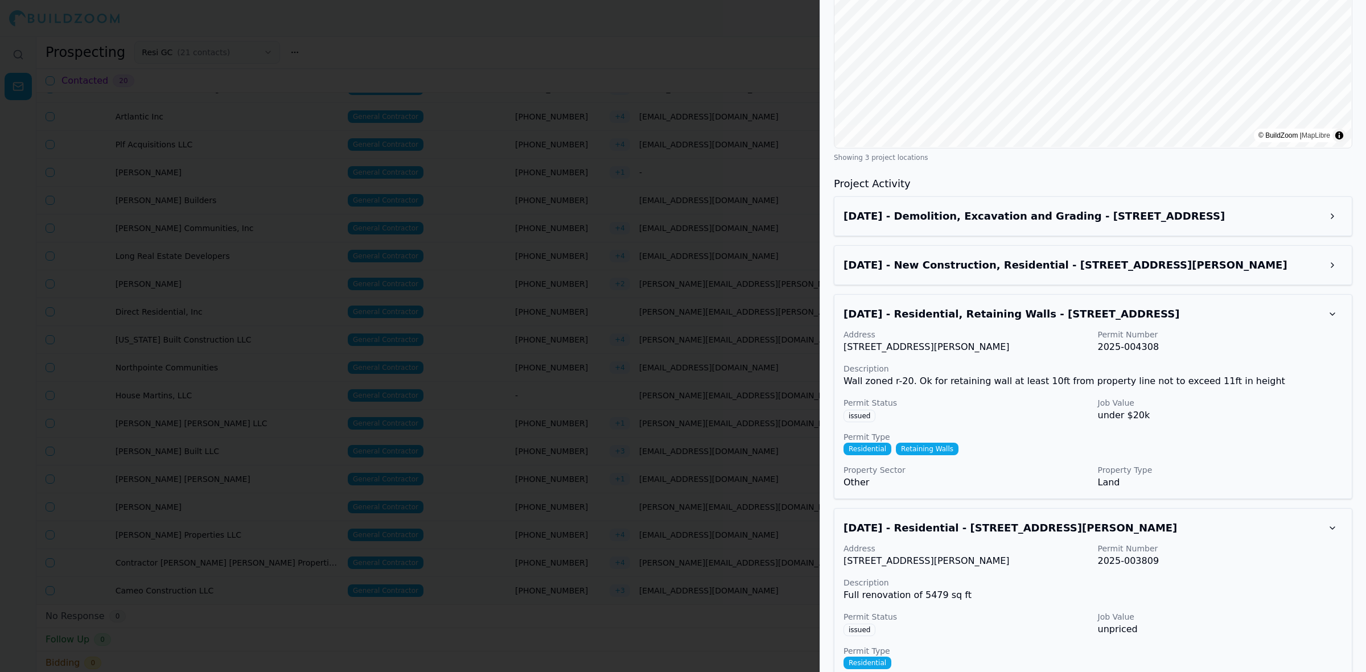
scroll to position [1233, 0]
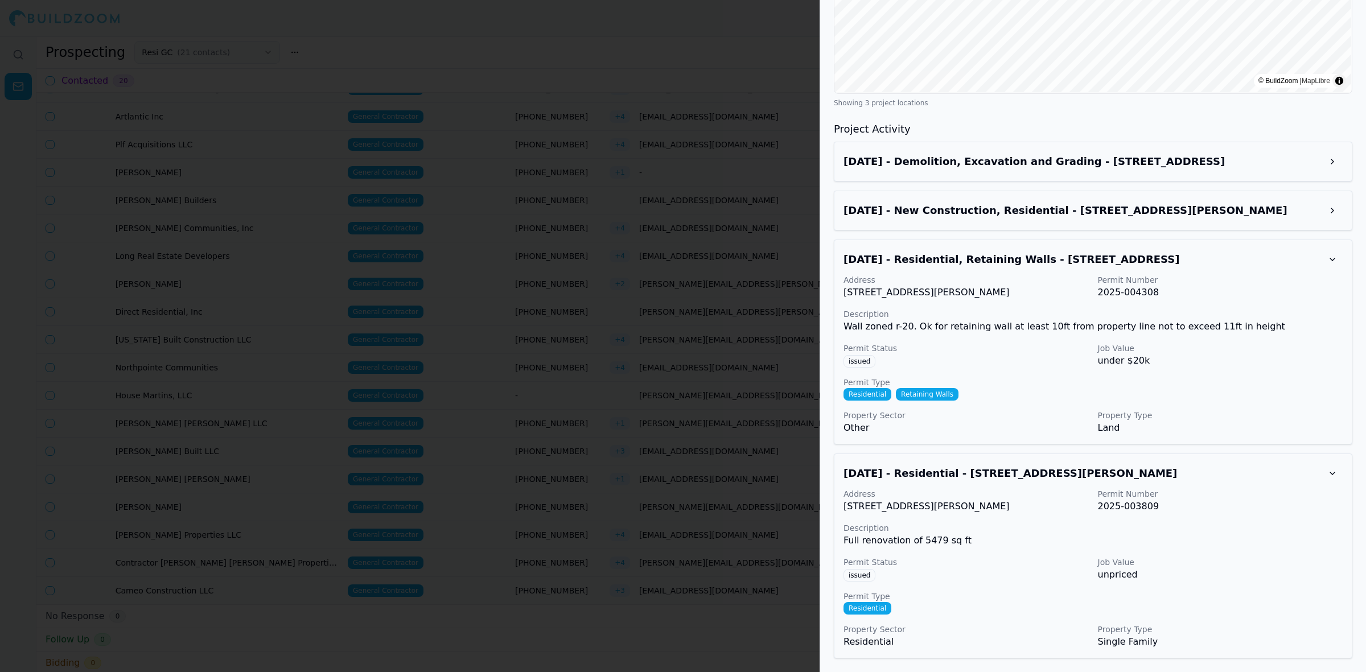
click at [1005, 211] on h3 "[DATE] - New Construction, Residential - [STREET_ADDRESS][PERSON_NAME]" at bounding box center [1082, 211] width 479 height 16
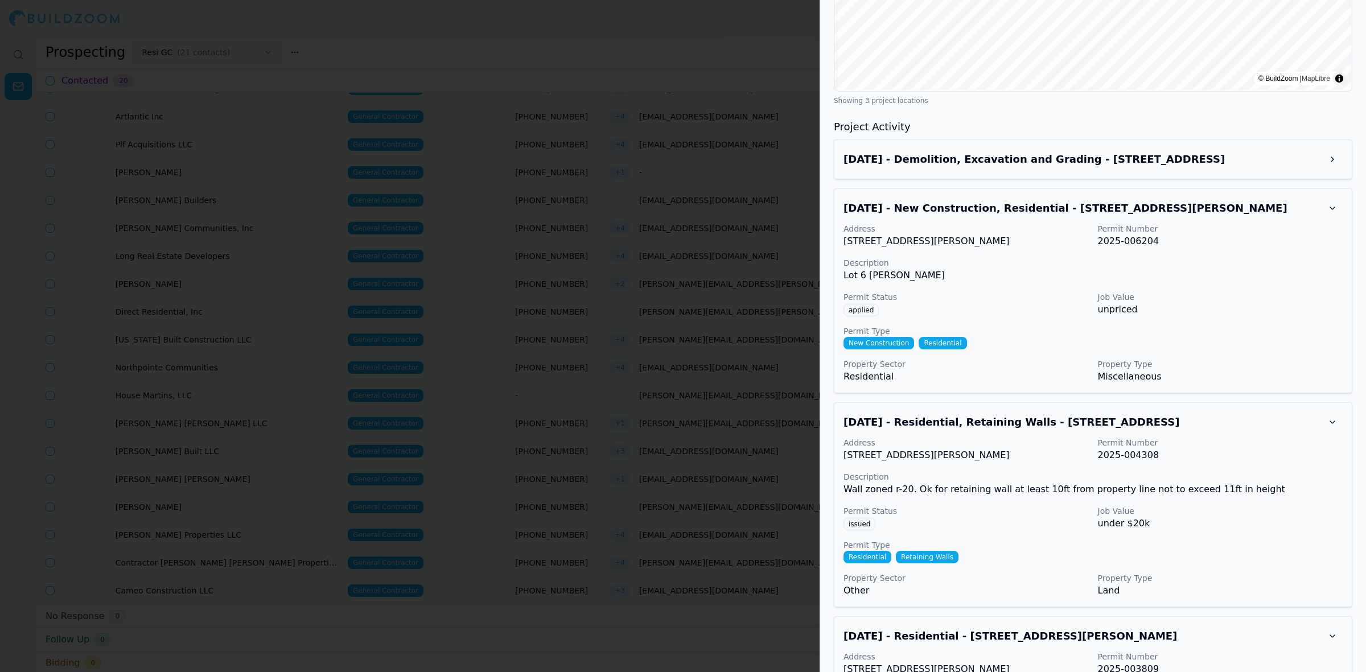
click at [539, 323] on div at bounding box center [683, 336] width 1366 height 672
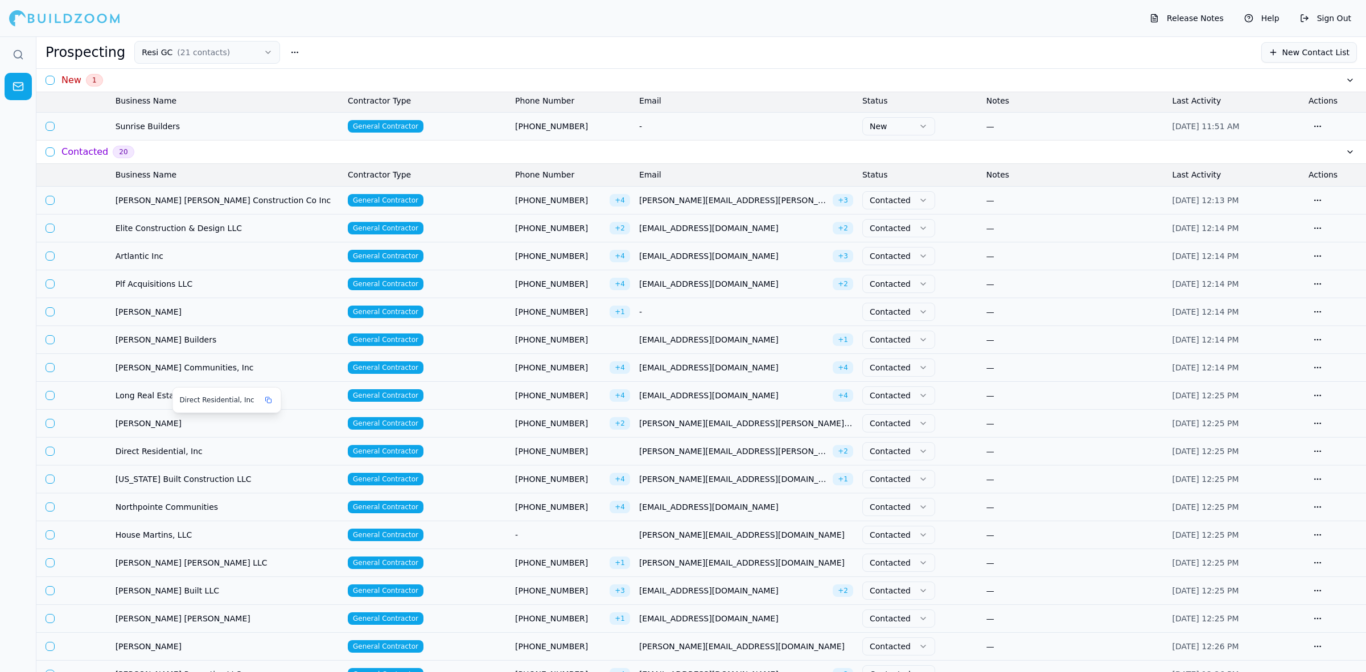
scroll to position [0, 0]
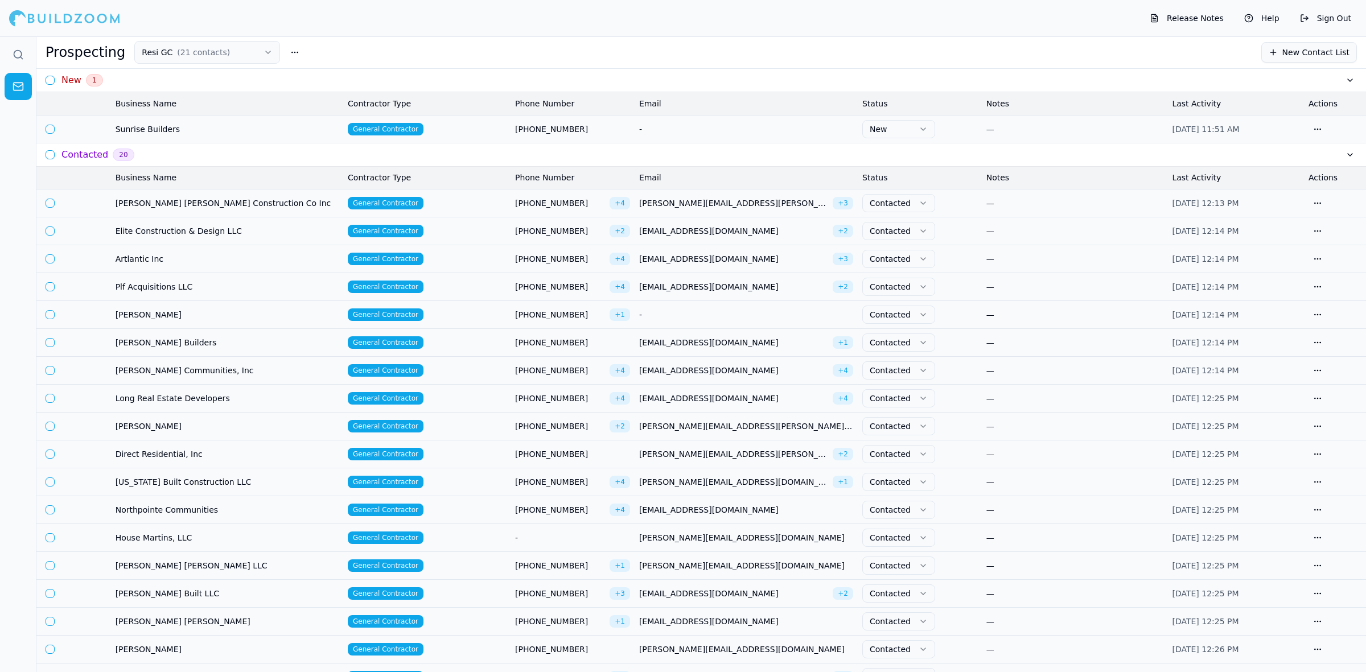
click at [234, 551] on td "House Martins, LLC" at bounding box center [227, 538] width 232 height 28
click at [240, 539] on span "House Martins, LLC" at bounding box center [227, 537] width 223 height 11
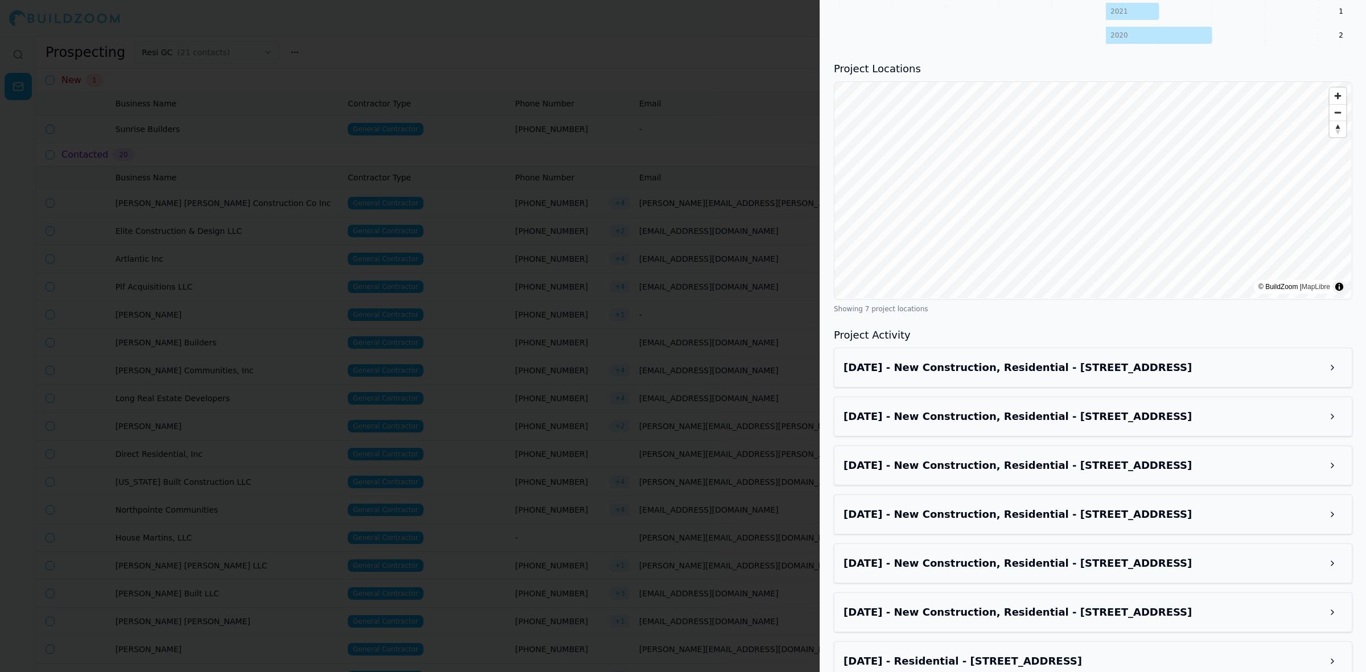
scroll to position [699, 0]
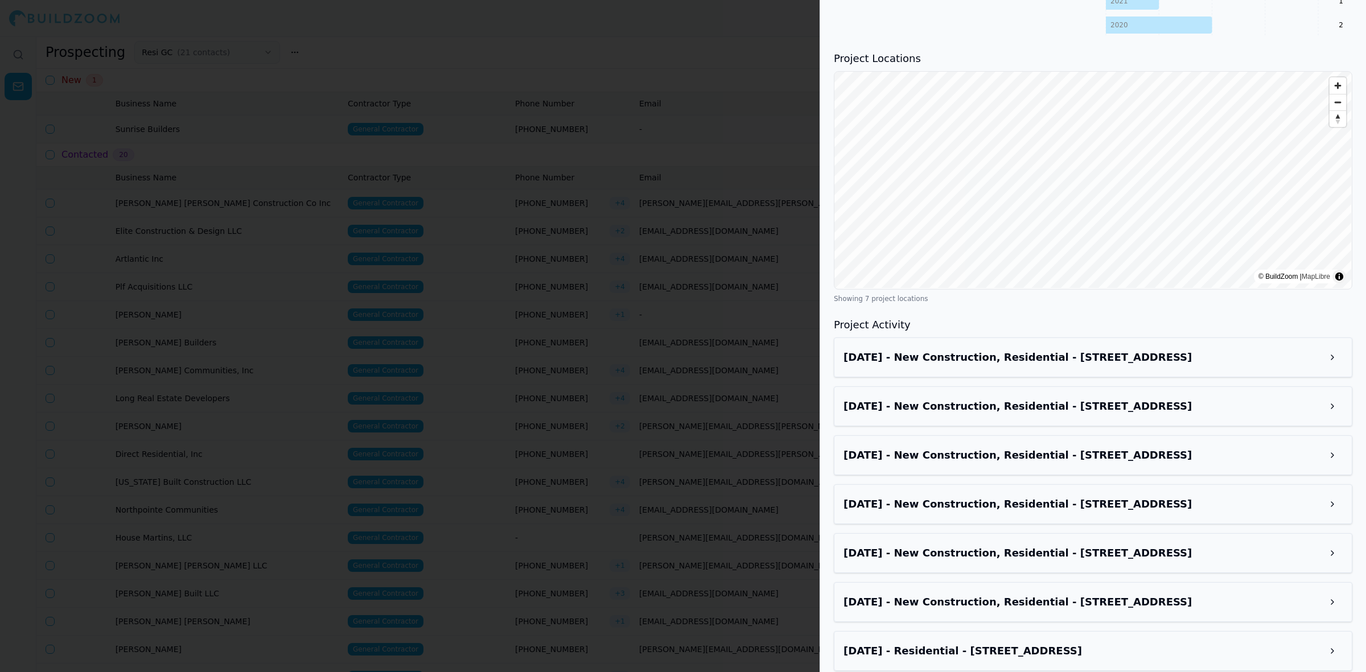
click at [1133, 643] on h3 "[DATE] - Residential - [STREET_ADDRESS]" at bounding box center [1082, 651] width 479 height 16
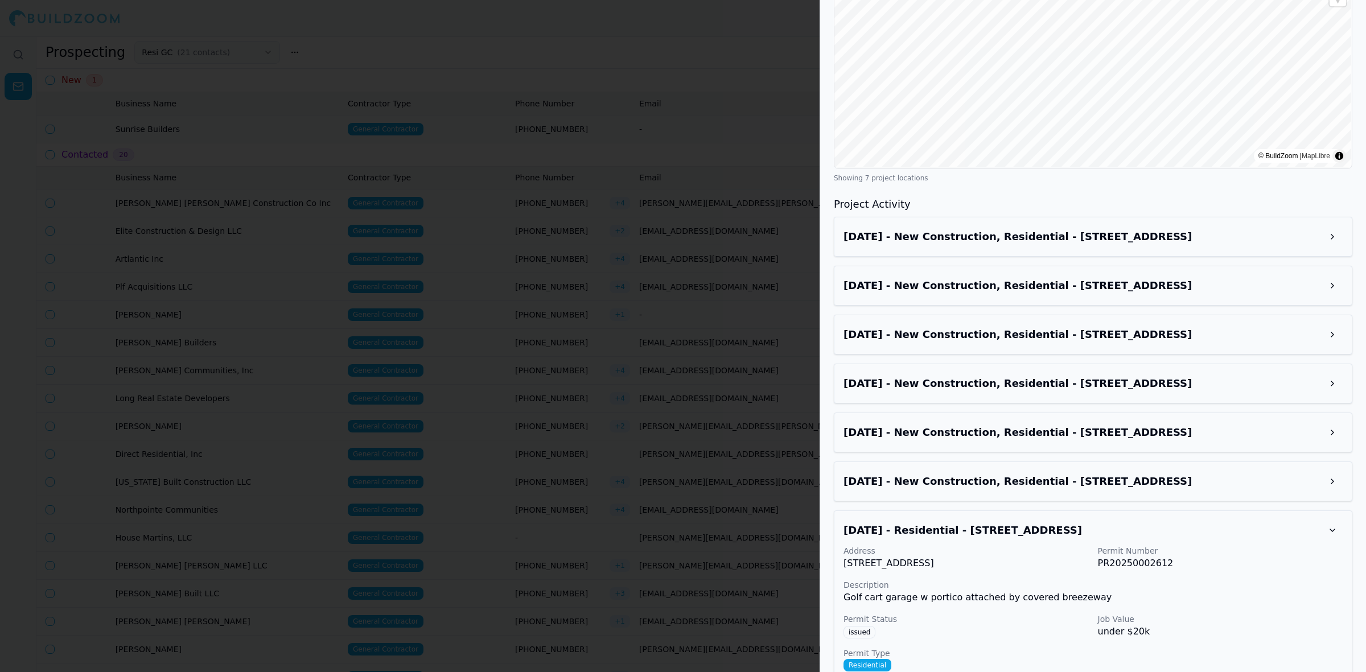
scroll to position [865, 0]
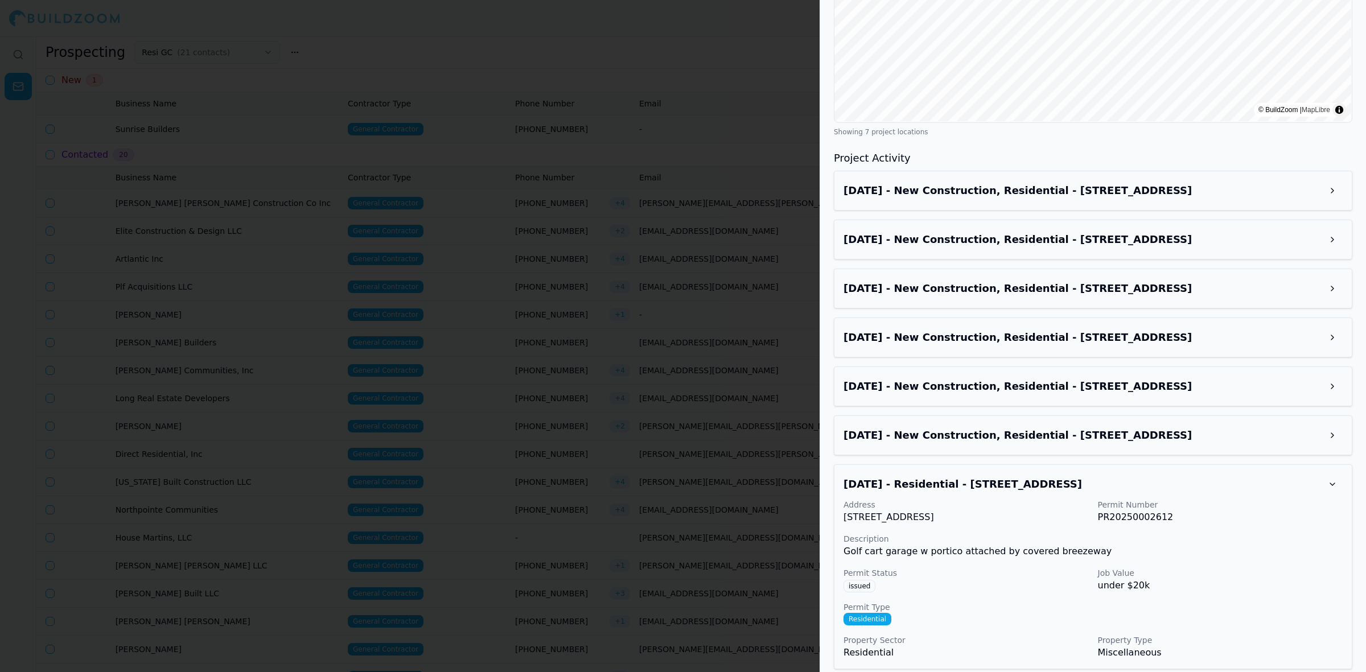
click at [1123, 395] on div "[DATE] - New Construction, Residential - [STREET_ADDRESS][GEOGRAPHIC_DATA] [DAT…" at bounding box center [1093, 420] width 518 height 498
click at [1131, 378] on h3 "[DATE] - New Construction, Residential - [STREET_ADDRESS]" at bounding box center [1082, 386] width 479 height 16
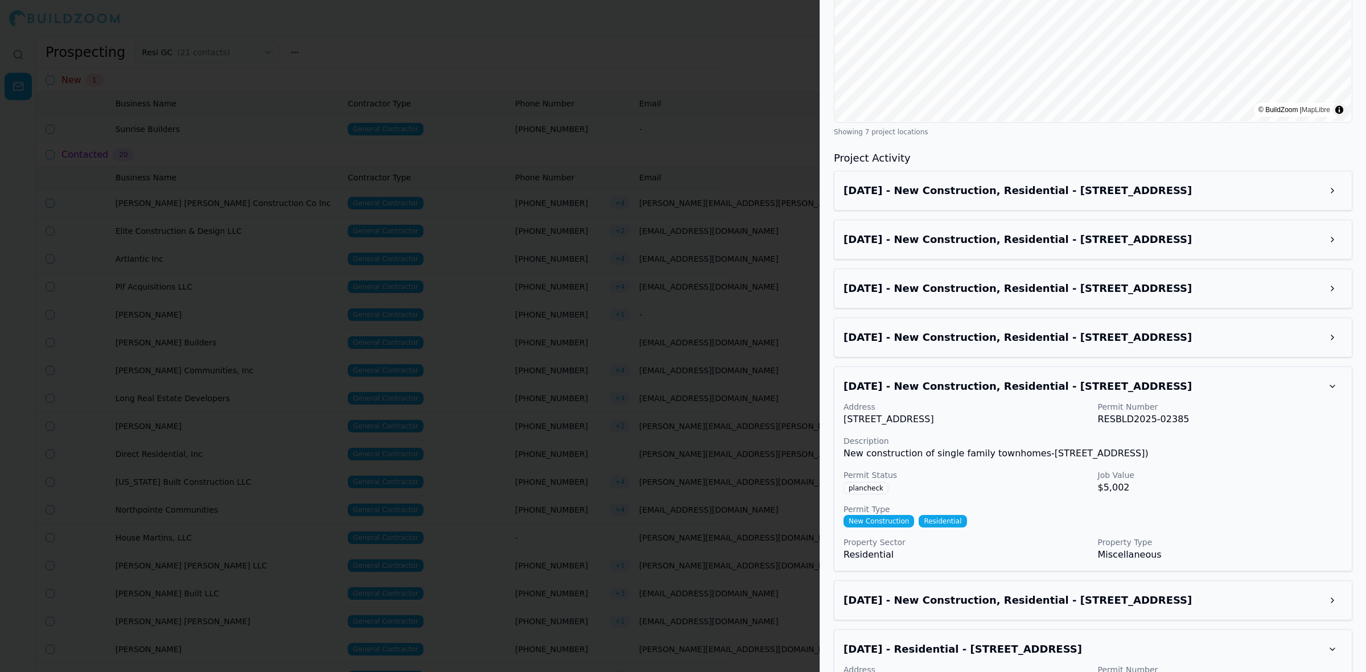
drag, startPoint x: 1103, startPoint y: 275, endPoint x: 1096, endPoint y: 273, distance: 7.0
click at [1103, 281] on h3 "[DATE] - New Construction, Residential - [STREET_ADDRESS]" at bounding box center [1082, 289] width 479 height 16
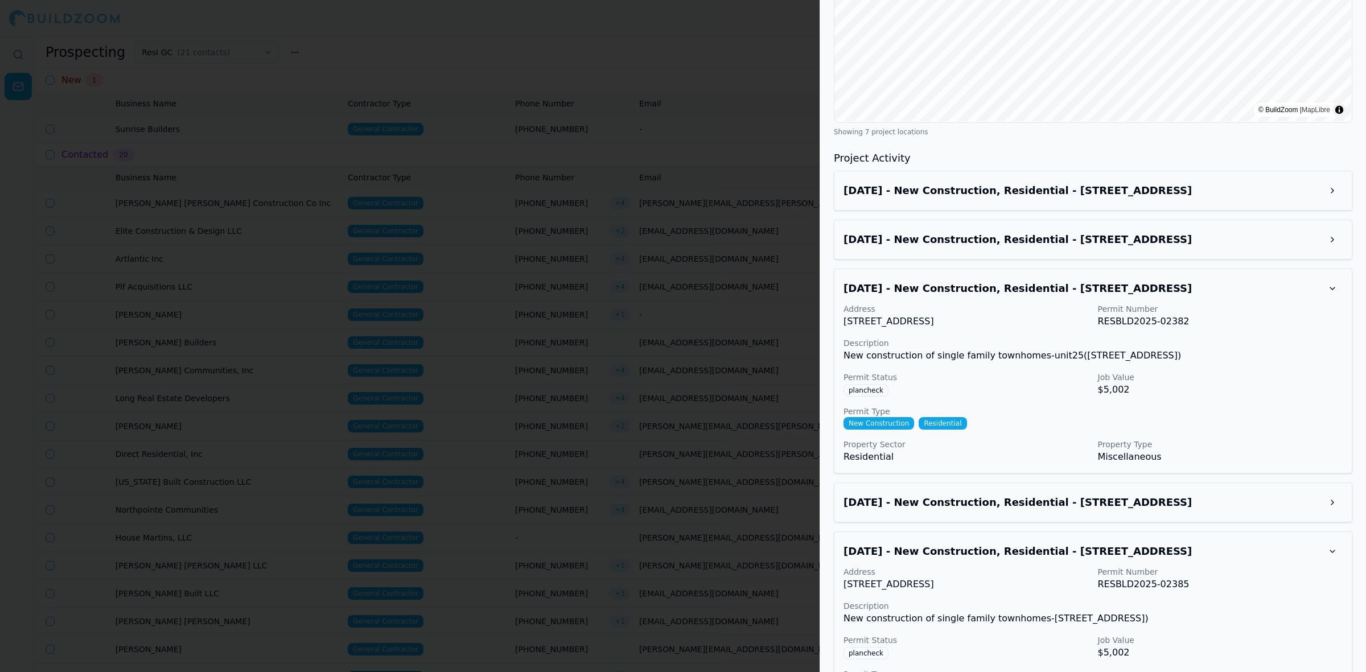
click at [1090, 194] on div "[DATE] - New Construction, Residential - [STREET_ADDRESS]" at bounding box center [1093, 191] width 518 height 40
click at [1096, 232] on h3 "[DATE] - New Construction, Residential - [STREET_ADDRESS]" at bounding box center [1082, 240] width 479 height 16
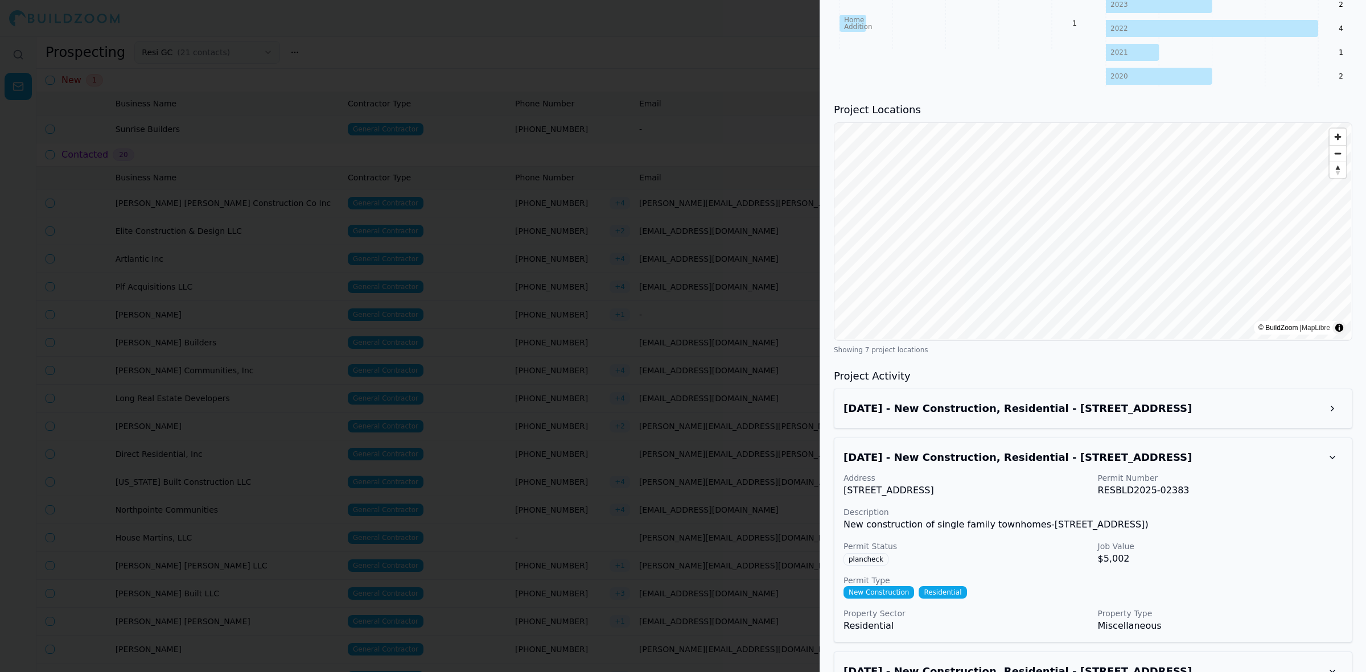
scroll to position [439, 0]
